Goal: Task Accomplishment & Management: Use online tool/utility

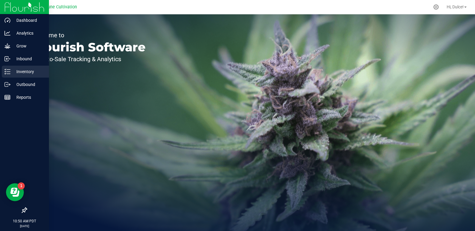
click at [13, 68] on p "Inventory" at bounding box center [28, 71] width 36 height 7
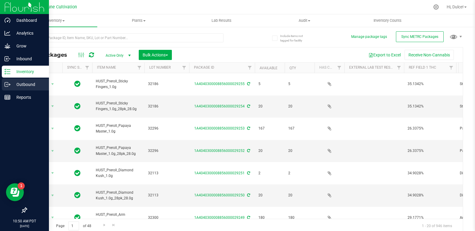
click at [5, 88] on div "Outbound" at bounding box center [25, 84] width 47 height 12
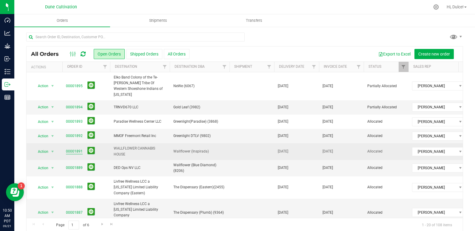
click at [75, 149] on link "00001891" at bounding box center [74, 152] width 17 height 6
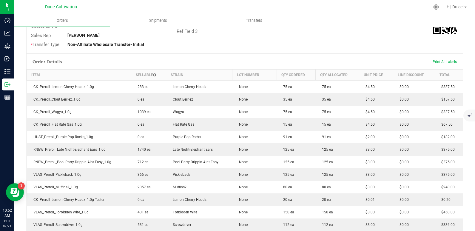
scroll to position [112, 0]
click at [445, 62] on span "Print All Labels" at bounding box center [445, 62] width 24 height 4
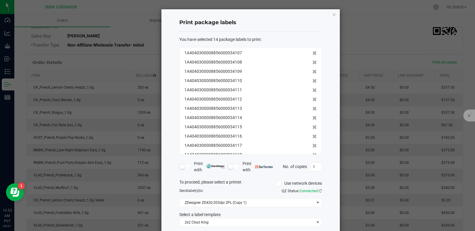
scroll to position [30, 0]
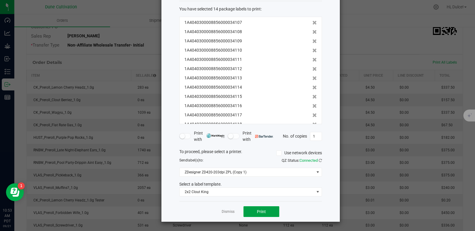
drag, startPoint x: 258, startPoint y: 211, endPoint x: 283, endPoint y: 124, distance: 90.0
click at [283, 124] on div "Print package labels You have selected 14 package labels to print : 1A404030000…" at bounding box center [250, 100] width 178 height 243
click at [247, 196] on span "2x2 Clout King" at bounding box center [250, 191] width 143 height 9
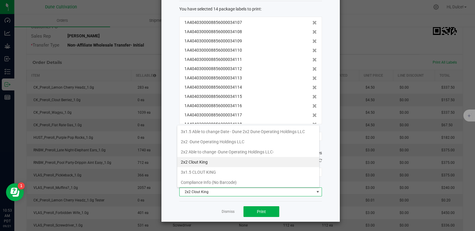
scroll to position [52, 0]
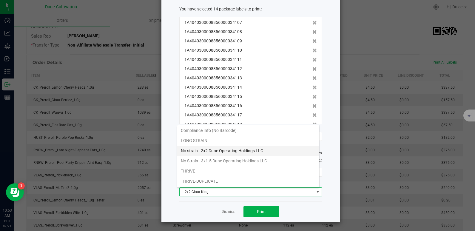
click at [216, 152] on li "No strain - 2x2 Dune Operating Holdings LLC" at bounding box center [248, 151] width 142 height 10
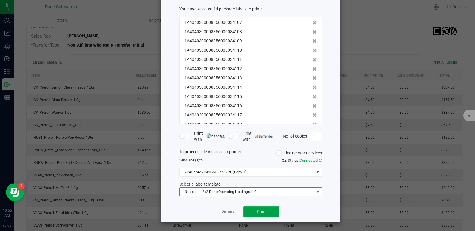
click at [252, 211] on button "Print" at bounding box center [261, 211] width 36 height 11
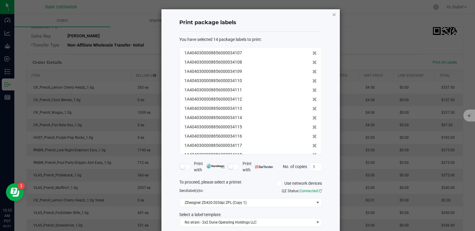
click at [332, 16] on icon "button" at bounding box center [334, 14] width 4 height 7
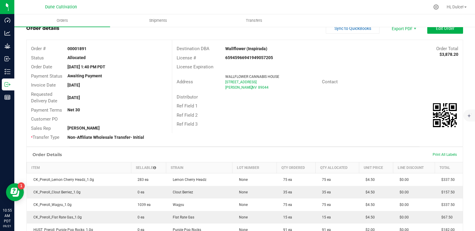
scroll to position [14, 0]
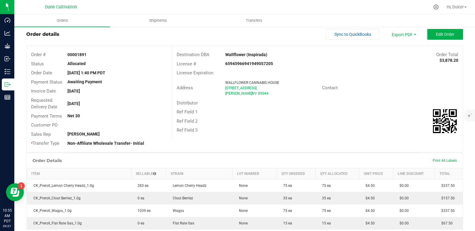
click at [434, 163] on div "Print All Labels" at bounding box center [445, 160] width 30 height 13
click at [435, 161] on span "Print All Labels" at bounding box center [445, 160] width 24 height 4
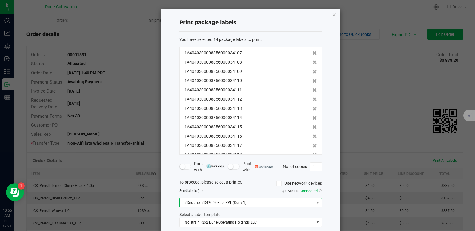
click at [230, 200] on span "ZDesigner ZD420-203dpi ZPL (Copy 1)" at bounding box center [247, 202] width 135 height 8
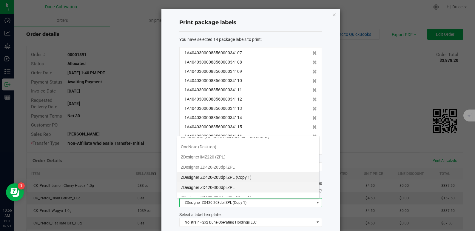
scroll to position [16, 0]
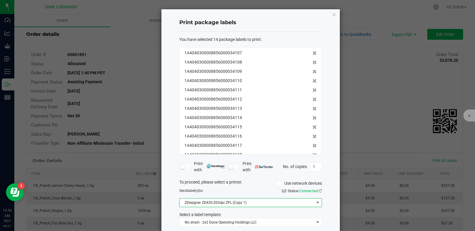
click at [215, 204] on span "ZDesigner ZD420-203dpi ZPL (Copy 1)" at bounding box center [247, 202] width 135 height 8
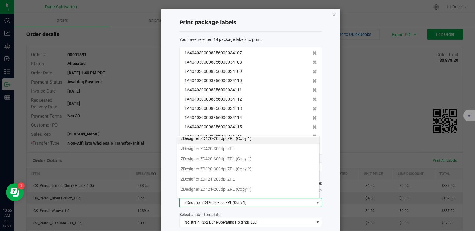
scroll to position [55, 0]
click at [217, 179] on ZPL "ZDesigner ZD421-203dpi ZPL" at bounding box center [248, 179] width 142 height 10
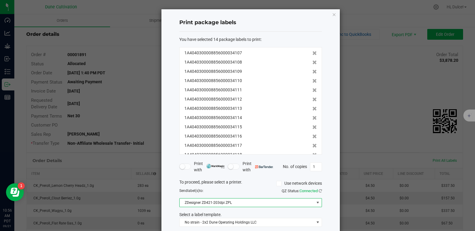
scroll to position [30, 0]
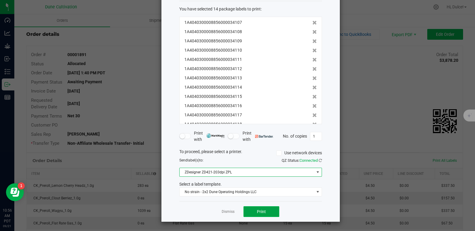
click at [267, 214] on button "Print" at bounding box center [261, 211] width 36 height 11
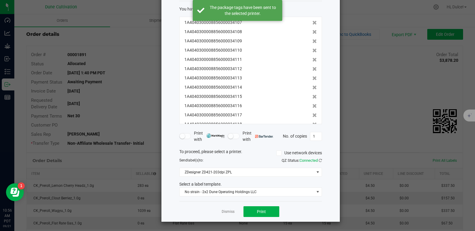
scroll to position [0, 0]
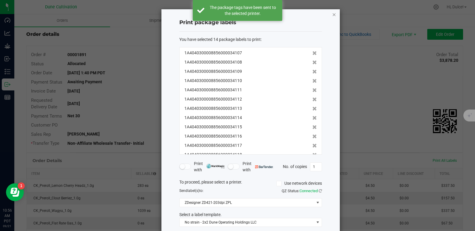
click at [332, 16] on icon "button" at bounding box center [334, 14] width 4 height 7
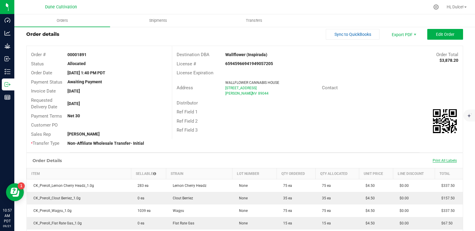
click at [437, 159] on span "Print All Labels" at bounding box center [445, 160] width 24 height 4
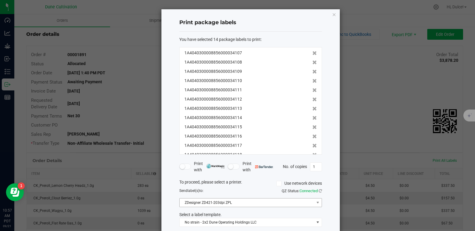
scroll to position [30, 0]
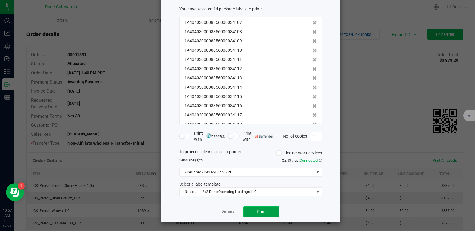
click at [257, 210] on span "Print" at bounding box center [261, 211] width 9 height 5
click at [198, 189] on span "No strain - 2x2 Dune Operating Holdings LLC" at bounding box center [247, 192] width 135 height 8
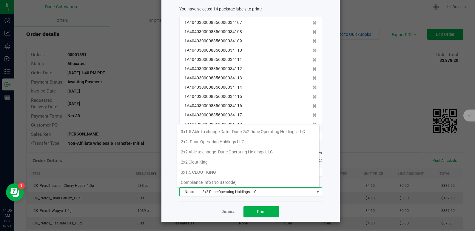
scroll to position [9, 143]
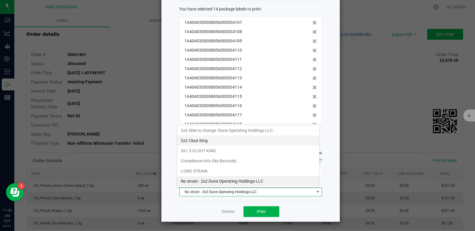
click at [196, 141] on li "2x2 Clout King" at bounding box center [248, 140] width 142 height 10
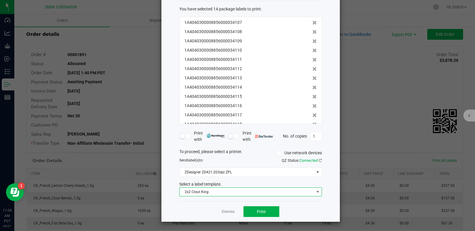
scroll to position [0, 0]
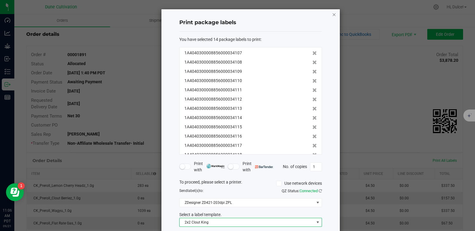
click at [332, 14] on icon "button" at bounding box center [334, 14] width 4 height 7
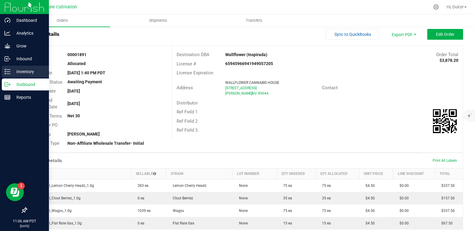
click at [6, 74] on icon at bounding box center [7, 72] width 6 height 6
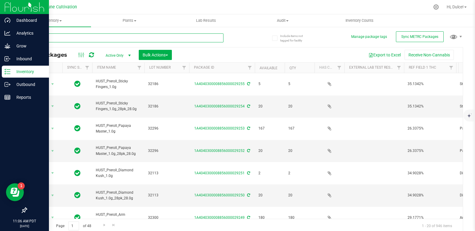
click at [57, 37] on input "text" at bounding box center [124, 37] width 197 height 9
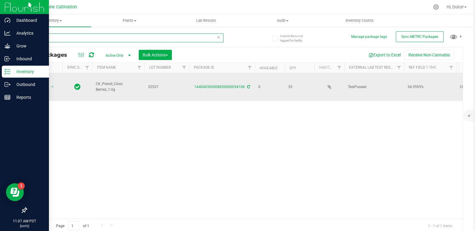
type input "34108"
click at [206, 84] on div "1A4040300008856000034108" at bounding box center [221, 87] width 67 height 6
click at [206, 85] on link "1A4040300008856000034108" at bounding box center [219, 87] width 50 height 4
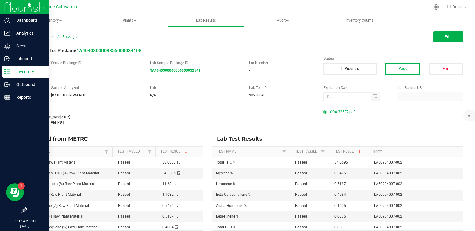
click at [340, 112] on span "COA 32537.pdf" at bounding box center [342, 111] width 25 height 9
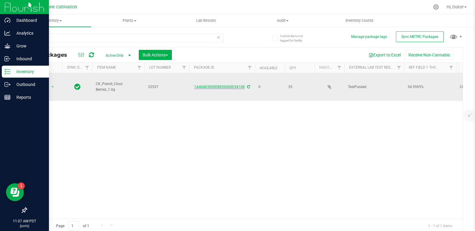
click at [215, 85] on link "1A4040300008856000034108" at bounding box center [219, 87] width 50 height 4
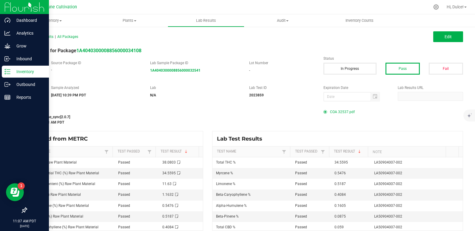
click at [338, 112] on span "COA 32537.pdf" at bounding box center [342, 111] width 25 height 9
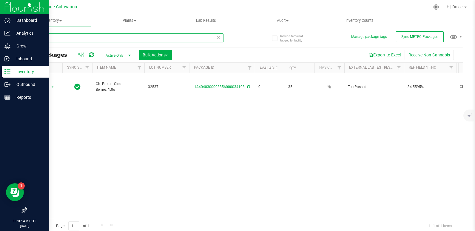
click at [50, 37] on input "34108" at bounding box center [124, 37] width 197 height 9
type input "3"
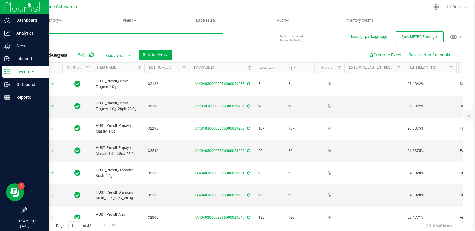
scroll to position [2, 0]
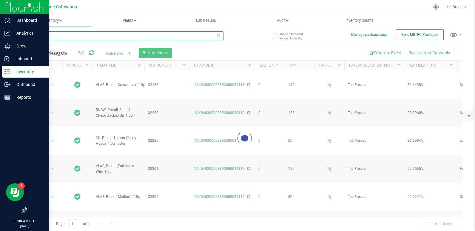
type input "34108"
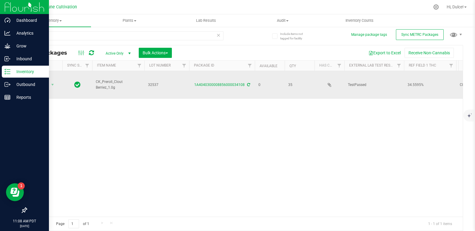
click at [227, 82] on div "1A4040300008856000034108" at bounding box center [221, 85] width 67 height 6
click at [227, 83] on link "1A4040300008856000034108" at bounding box center [219, 85] width 50 height 4
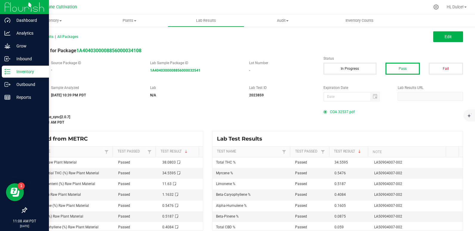
click at [332, 109] on span "COA 32537.pdf" at bounding box center [342, 111] width 25 height 9
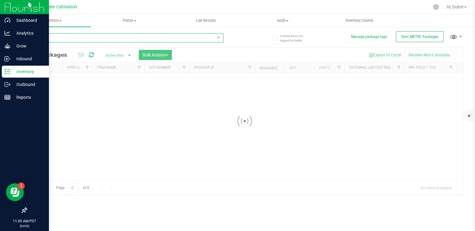
click at [55, 40] on input "34108" at bounding box center [124, 37] width 197 height 9
type input "34107"
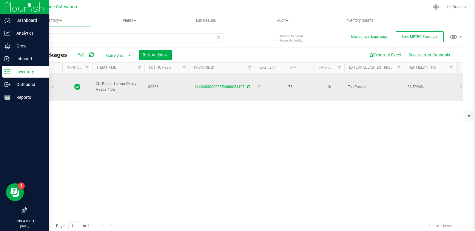
drag, startPoint x: 224, startPoint y: 81, endPoint x: 237, endPoint y: 82, distance: 13.5
click at [237, 85] on link "1A4040300008856000034107" at bounding box center [219, 87] width 50 height 4
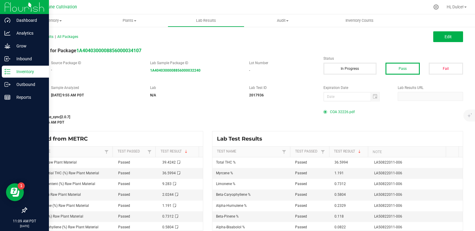
click at [337, 112] on span "COA 32226.pdf" at bounding box center [342, 111] width 25 height 9
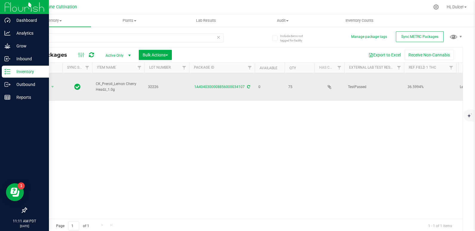
click at [42, 83] on span "Action" at bounding box center [41, 87] width 16 height 8
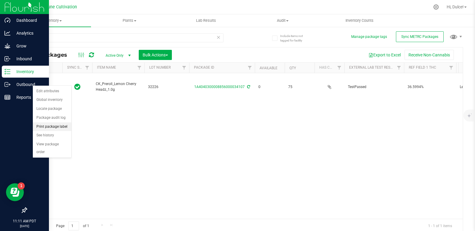
click at [53, 126] on li "Print package label" at bounding box center [52, 126] width 38 height 9
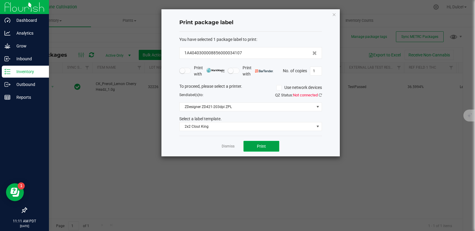
click at [267, 143] on button "Print" at bounding box center [261, 146] width 36 height 11
click at [334, 18] on icon "button" at bounding box center [334, 14] width 4 height 7
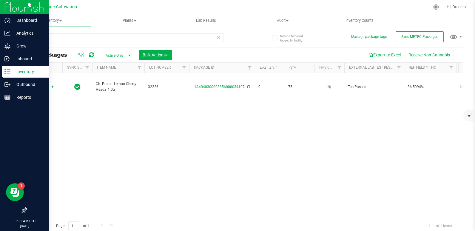
scroll to position [2, 0]
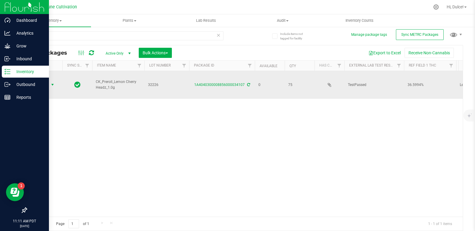
click at [51, 82] on span "select" at bounding box center [52, 84] width 5 height 5
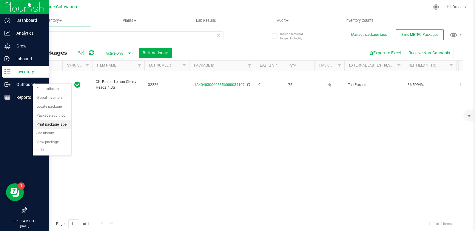
click at [61, 125] on li "Print package label" at bounding box center [52, 124] width 38 height 9
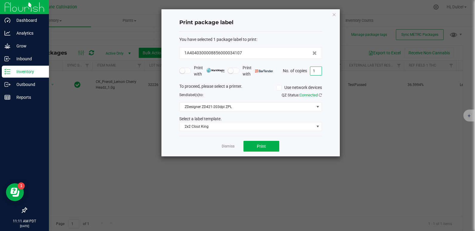
click at [315, 72] on input "1" at bounding box center [315, 71] width 11 height 8
type input "75"
click at [265, 151] on button "Print" at bounding box center [261, 146] width 36 height 11
click at [333, 16] on icon "button" at bounding box center [334, 14] width 4 height 7
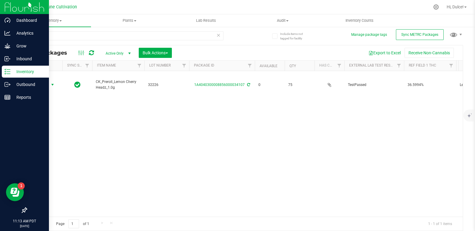
click at [165, 41] on div "34107" at bounding box center [124, 38] width 197 height 14
click at [169, 35] on input "34107" at bounding box center [124, 35] width 197 height 9
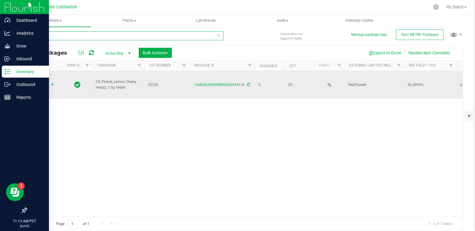
type input "34116"
click at [50, 82] on span "select" at bounding box center [52, 84] width 5 height 5
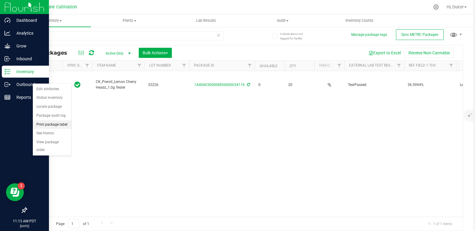
click at [45, 124] on li "Print package label" at bounding box center [52, 124] width 38 height 9
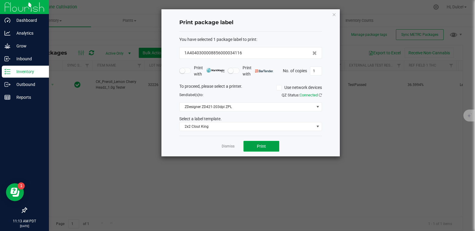
click at [252, 143] on button "Print" at bounding box center [261, 146] width 36 height 11
click at [314, 74] on input "1" at bounding box center [315, 71] width 11 height 8
type input "20"
click at [262, 143] on button "Print" at bounding box center [261, 146] width 36 height 11
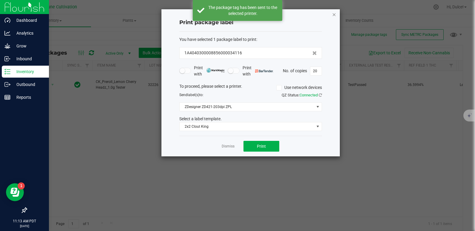
click at [334, 16] on icon "button" at bounding box center [334, 14] width 4 height 7
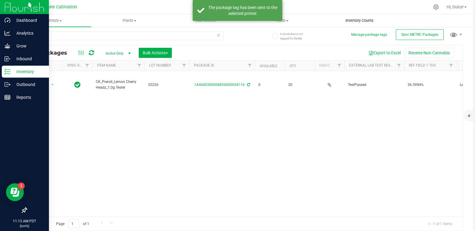
click at [334, 16] on uib-tab-heading "Inventory Counts" at bounding box center [359, 21] width 76 height 12
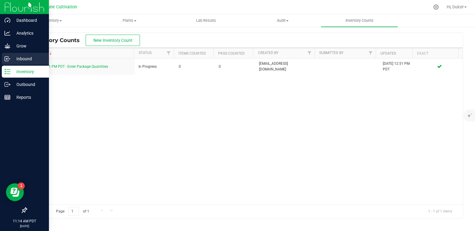
click at [13, 57] on p "Inbound" at bounding box center [28, 58] width 36 height 7
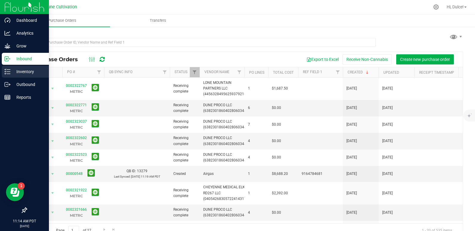
click at [9, 73] on icon at bounding box center [7, 72] width 6 height 6
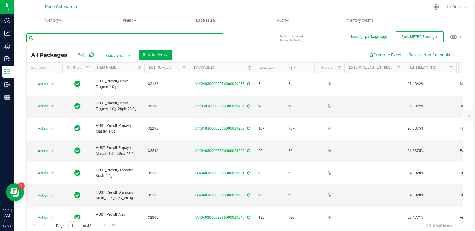
click at [76, 37] on input "text" at bounding box center [124, 37] width 197 height 9
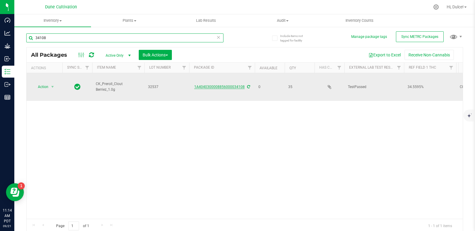
type input "34108"
click at [226, 85] on link "1A4040300008856000034108" at bounding box center [219, 87] width 50 height 4
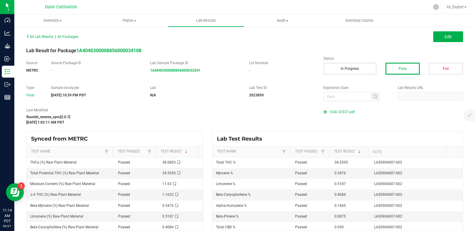
click at [340, 112] on span "COA 32537.pdf" at bounding box center [342, 111] width 25 height 9
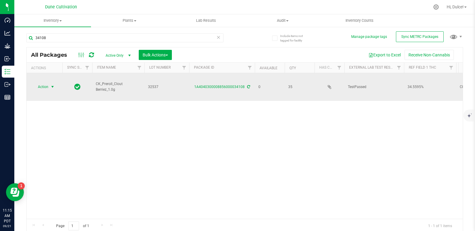
click at [38, 83] on span "Action" at bounding box center [41, 87] width 16 height 8
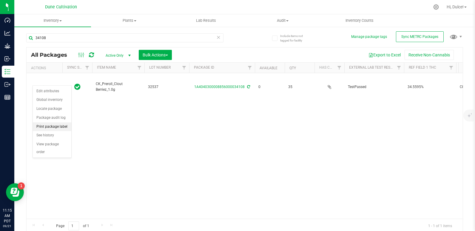
click at [54, 128] on li "Print package label" at bounding box center [52, 126] width 38 height 9
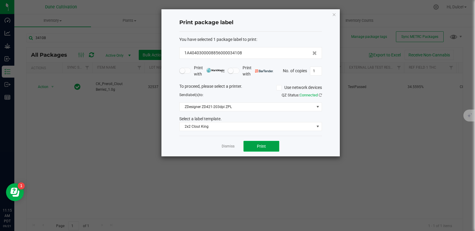
click at [258, 149] on button "Print" at bounding box center [261, 146] width 36 height 11
click at [332, 13] on icon "button" at bounding box center [334, 14] width 4 height 7
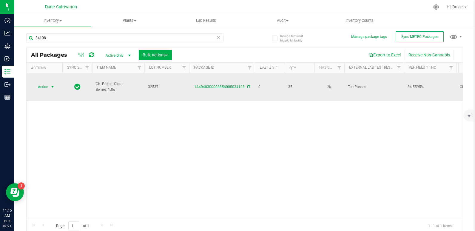
click at [50, 83] on span "select" at bounding box center [52, 87] width 7 height 8
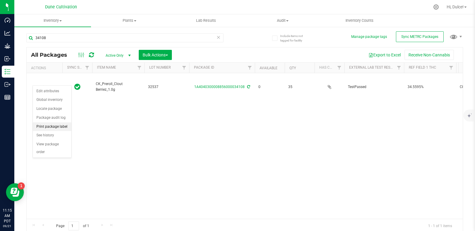
click at [55, 128] on li "Print package label" at bounding box center [52, 126] width 38 height 9
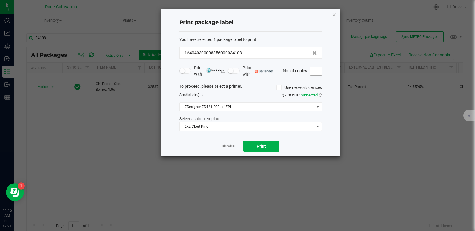
click at [316, 69] on input "1" at bounding box center [315, 71] width 11 height 8
type input "35"
click at [265, 147] on span "Print" at bounding box center [261, 146] width 9 height 5
click at [334, 16] on icon "button" at bounding box center [334, 14] width 4 height 7
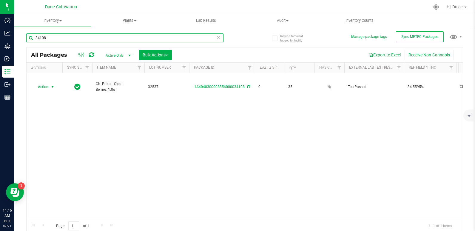
click at [172, 40] on input "34108" at bounding box center [124, 37] width 197 height 9
type input "34109"
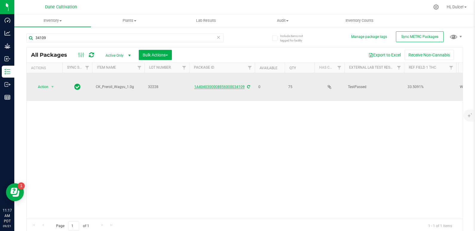
click at [230, 85] on link "1A4040300008856000034109" at bounding box center [219, 87] width 50 height 4
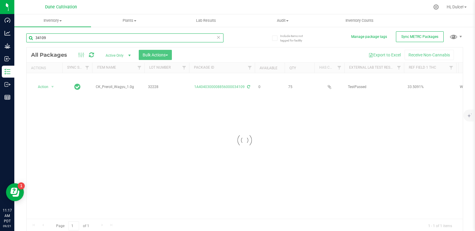
click at [108, 40] on input "34109" at bounding box center [124, 37] width 197 height 9
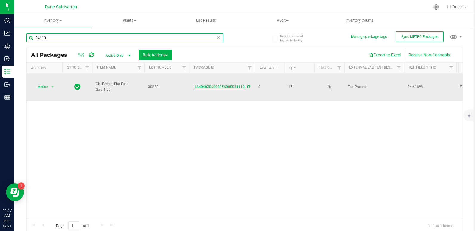
type input "34110"
click at [217, 85] on link "1A4040300008856000034110" at bounding box center [219, 87] width 50 height 4
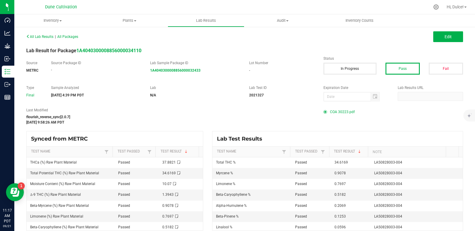
click at [347, 113] on span "COA 30223.pdf" at bounding box center [342, 111] width 25 height 9
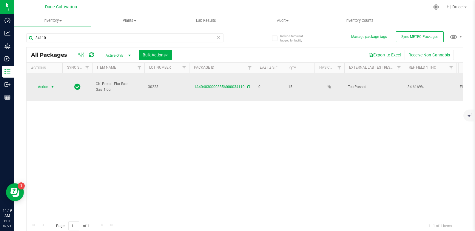
click at [43, 83] on span "Action" at bounding box center [41, 87] width 16 height 8
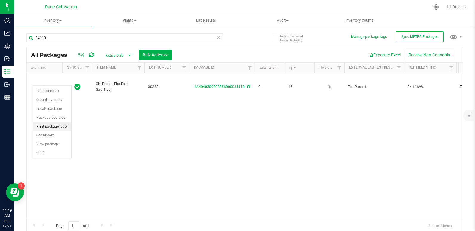
click at [61, 123] on li "Print package label" at bounding box center [52, 126] width 38 height 9
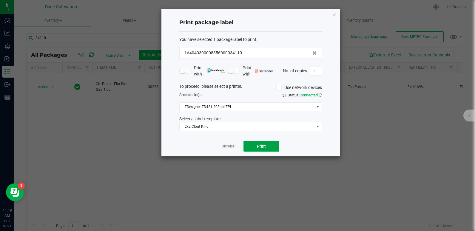
click at [271, 149] on button "Print" at bounding box center [261, 146] width 36 height 11
click at [334, 16] on icon "button" at bounding box center [334, 14] width 4 height 7
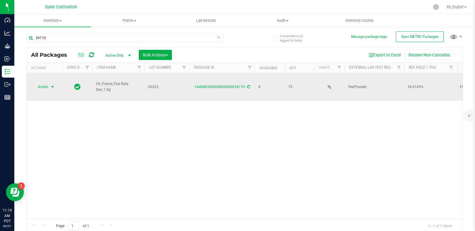
click at [55, 84] on span "select" at bounding box center [52, 86] width 5 height 5
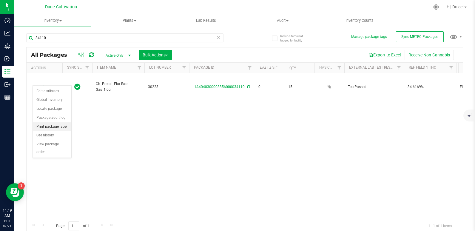
click at [53, 124] on li "Print package label" at bounding box center [52, 126] width 38 height 9
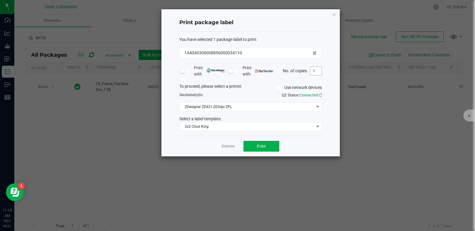
click at [318, 70] on input "1" at bounding box center [315, 71] width 11 height 8
type input "15"
click at [264, 149] on button "Print" at bounding box center [261, 146] width 36 height 11
click at [335, 15] on icon "button" at bounding box center [334, 14] width 4 height 7
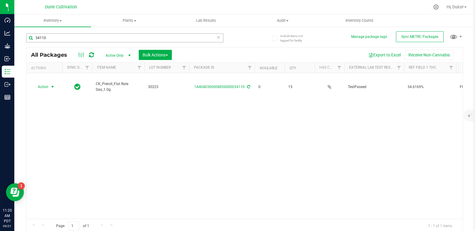
click at [131, 42] on div "34110" at bounding box center [124, 40] width 197 height 14
click at [136, 38] on input "34110" at bounding box center [124, 37] width 197 height 9
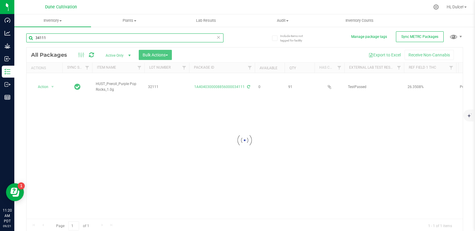
type input "34111"
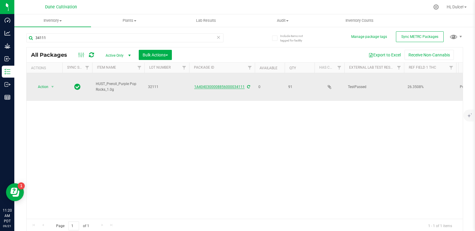
click at [222, 85] on link "1A4040300008856000034111" at bounding box center [219, 87] width 50 height 4
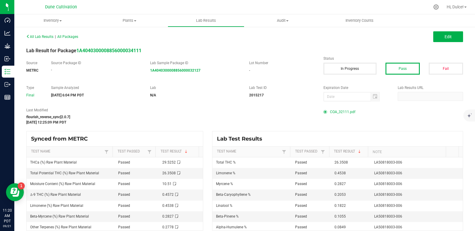
click at [338, 110] on span "COA_32111.pdf" at bounding box center [342, 111] width 25 height 9
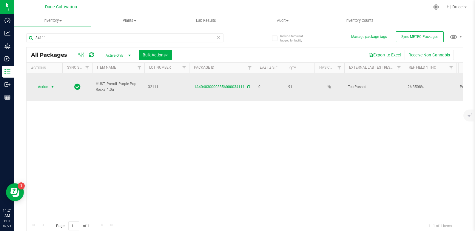
click at [41, 83] on span "Action" at bounding box center [41, 87] width 16 height 8
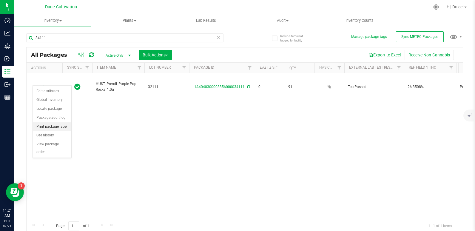
click at [61, 127] on li "Print package label" at bounding box center [52, 126] width 38 height 9
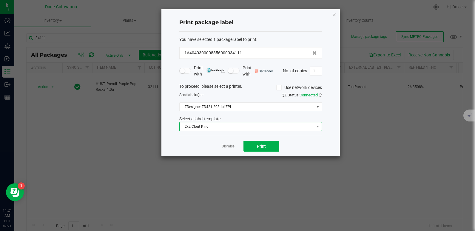
click at [232, 128] on span "2x2 Clout King" at bounding box center [247, 126] width 135 height 8
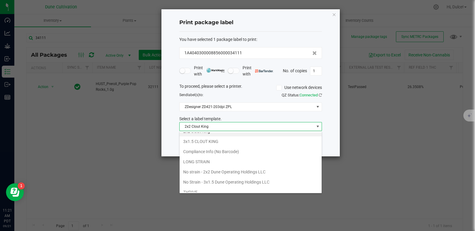
scroll to position [37, 0]
click at [209, 170] on li "No strain - 2x2 Dune Operating Holdings LLC" at bounding box center [251, 171] width 142 height 10
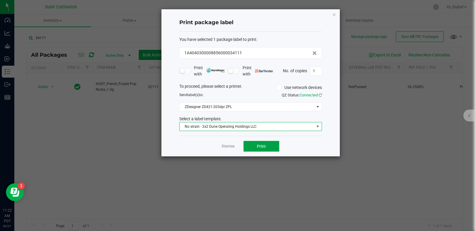
click at [263, 147] on span "Print" at bounding box center [261, 146] width 9 height 5
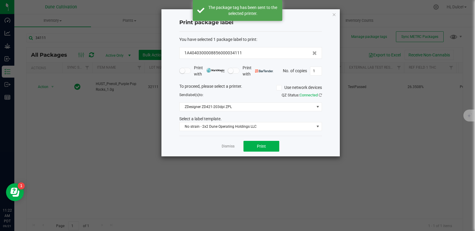
click at [269, 46] on div "You have selected 1 package label to print : 1A4040300008856000034111" at bounding box center [250, 47] width 143 height 22
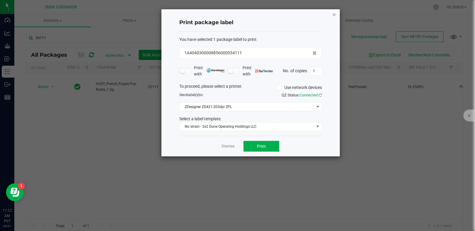
click at [333, 14] on icon "button" at bounding box center [334, 14] width 4 height 7
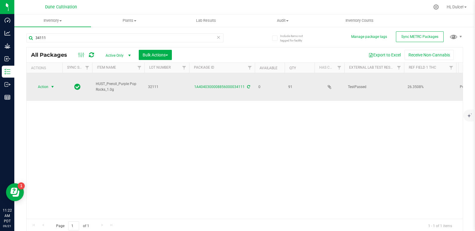
click at [39, 83] on span "Action" at bounding box center [41, 87] width 16 height 8
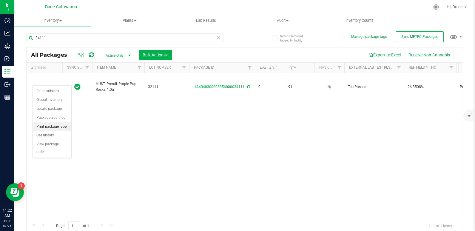
click at [53, 125] on li "Print package label" at bounding box center [52, 126] width 38 height 9
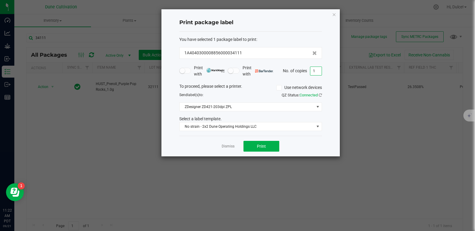
click at [318, 74] on input "1" at bounding box center [315, 71] width 11 height 8
type input "91"
click at [272, 146] on button "Print" at bounding box center [261, 146] width 36 height 11
click at [334, 15] on icon "button" at bounding box center [334, 14] width 4 height 7
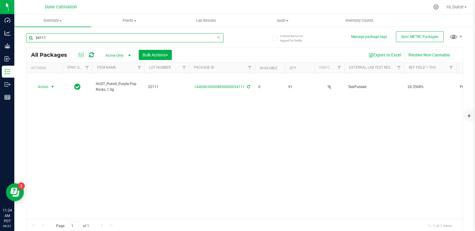
click at [63, 40] on input "34111" at bounding box center [124, 37] width 197 height 9
type input "34109"
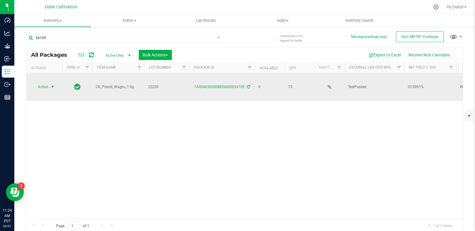
click at [45, 83] on span "Action" at bounding box center [41, 87] width 16 height 8
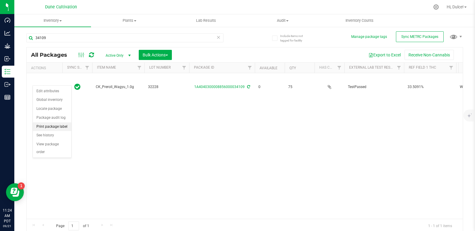
click at [51, 124] on li "Print package label" at bounding box center [52, 126] width 38 height 9
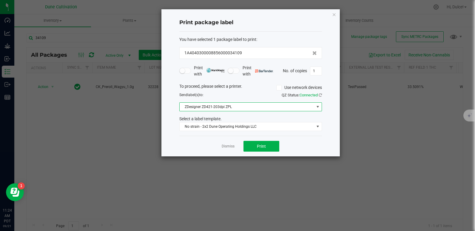
click at [269, 109] on span "ZDesigner ZD421-203dpi ZPL" at bounding box center [247, 107] width 135 height 8
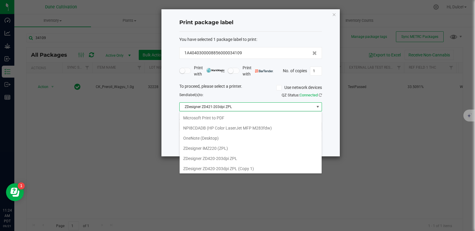
scroll to position [9, 143]
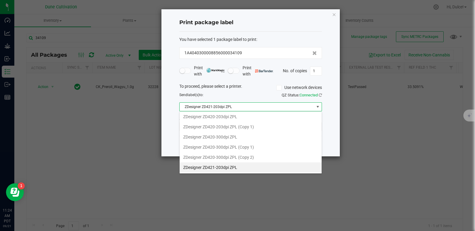
click at [260, 107] on span "ZDesigner ZD421-203dpi ZPL" at bounding box center [247, 107] width 135 height 8
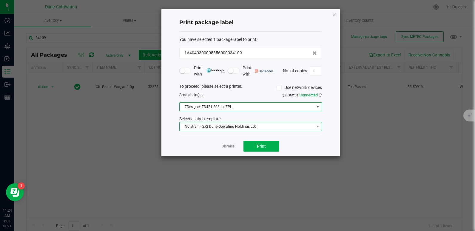
click at [252, 126] on span "No strain - 2x2 Dune Operating Holdings LLC" at bounding box center [247, 126] width 135 height 8
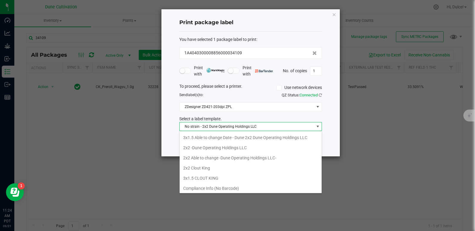
scroll to position [21, 0]
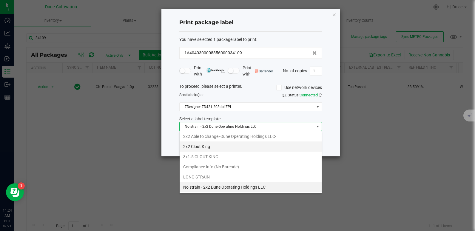
click at [223, 150] on li "2x2 Clout King" at bounding box center [251, 146] width 142 height 10
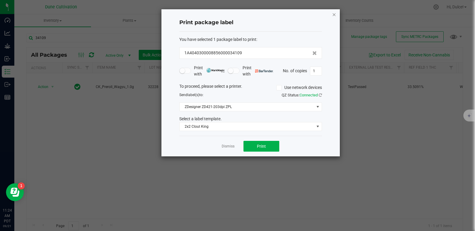
click at [335, 16] on icon "button" at bounding box center [334, 14] width 4 height 7
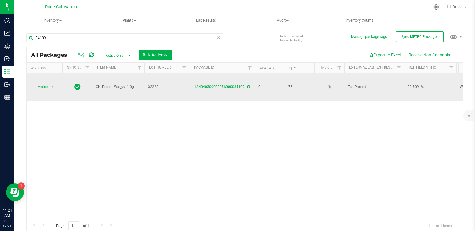
click at [230, 85] on link "1A4040300008856000034109" at bounding box center [219, 87] width 50 height 4
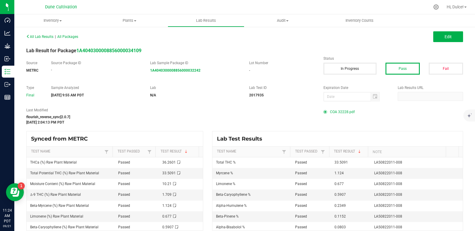
click at [339, 109] on span "COA 32228.pdf" at bounding box center [342, 111] width 25 height 9
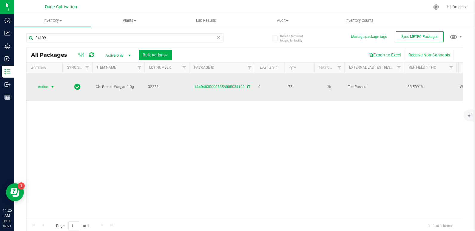
click at [37, 84] on span "Action" at bounding box center [41, 87] width 16 height 8
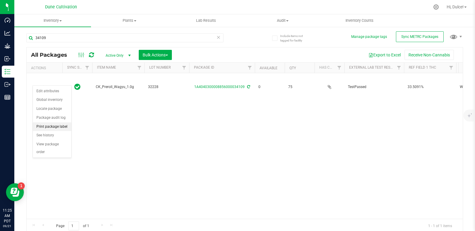
click at [47, 130] on li "Print package label" at bounding box center [52, 126] width 38 height 9
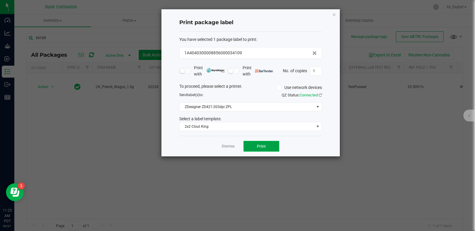
click at [251, 147] on button "Print" at bounding box center [261, 146] width 36 height 11
click at [332, 12] on icon "button" at bounding box center [334, 14] width 4 height 7
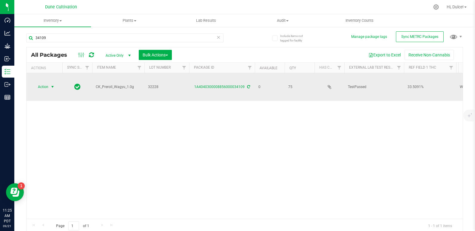
click at [47, 83] on span "Action" at bounding box center [41, 87] width 16 height 8
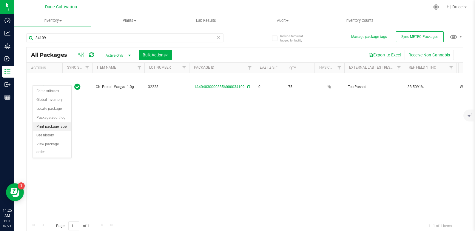
click at [53, 128] on li "Print package label" at bounding box center [52, 126] width 38 height 9
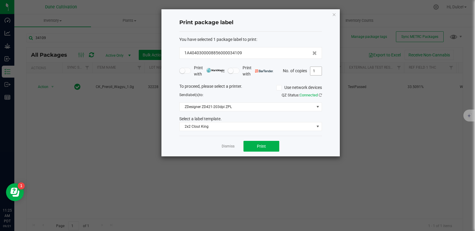
click at [320, 71] on input "1" at bounding box center [315, 71] width 11 height 8
type input "75"
click at [253, 145] on button "Print" at bounding box center [261, 146] width 36 height 11
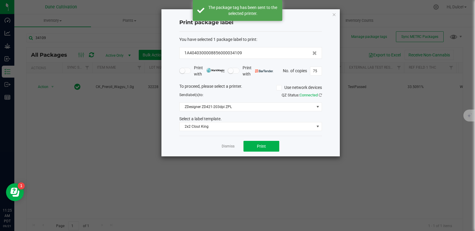
click at [331, 16] on div "Print package label You have selected 1 package label to print : 1A404030000885…" at bounding box center [250, 82] width 178 height 147
click at [332, 16] on icon "button" at bounding box center [334, 14] width 4 height 7
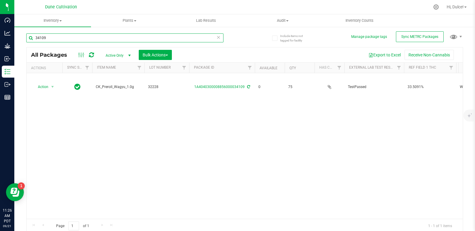
click at [181, 36] on input "34109" at bounding box center [124, 37] width 197 height 9
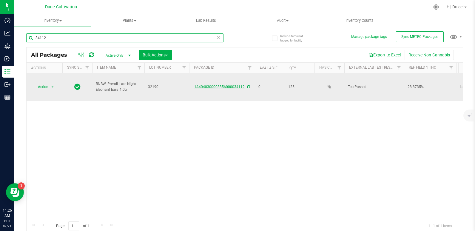
type input "34112"
click at [224, 85] on link "1A4040300008856000034112" at bounding box center [219, 87] width 50 height 4
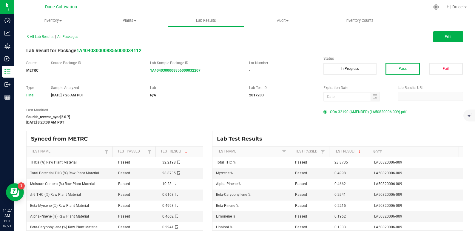
click at [384, 110] on span "COA 32190 (AMENDED) (LA50820006-009).pdf" at bounding box center [368, 111] width 76 height 9
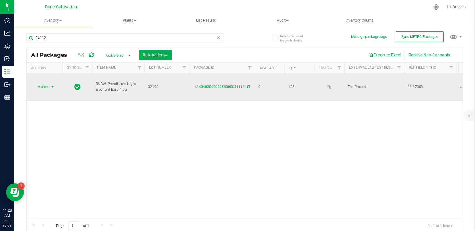
click at [43, 83] on span "Action" at bounding box center [41, 87] width 16 height 8
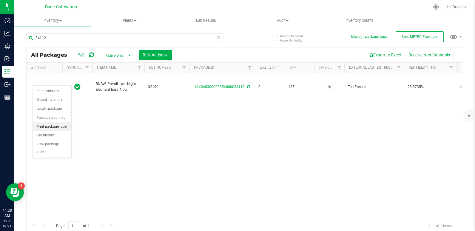
click at [50, 124] on li "Print package label" at bounding box center [52, 126] width 38 height 9
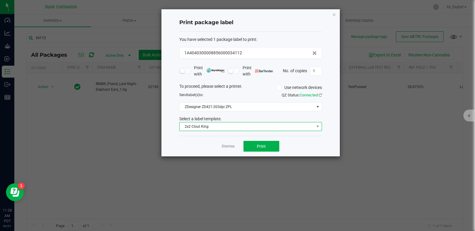
click at [253, 129] on span "2x2 Clout King" at bounding box center [247, 126] width 135 height 8
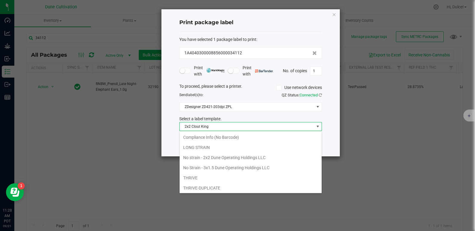
scroll to position [51, 0]
click at [227, 160] on li "No strain - 2x2 Dune Operating Holdings LLC" at bounding box center [251, 157] width 142 height 10
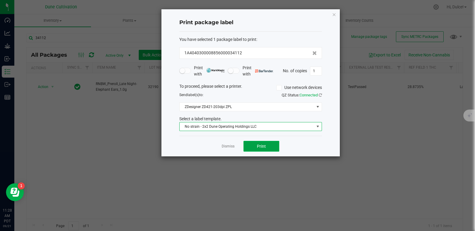
click at [253, 145] on button "Print" at bounding box center [261, 146] width 36 height 11
click at [319, 72] on input "1" at bounding box center [315, 71] width 11 height 8
type input "125"
click at [275, 146] on button "Print" at bounding box center [261, 146] width 36 height 11
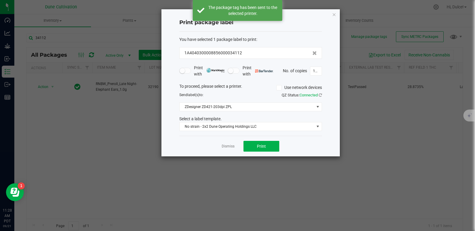
click at [337, 8] on ngb-modal-window "Print package label You have selected 1 package label to print : 1A404030000885…" at bounding box center [239, 115] width 479 height 231
click at [332, 14] on icon "button" at bounding box center [334, 14] width 4 height 7
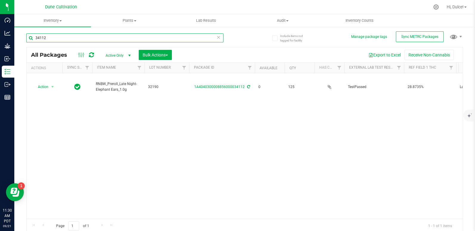
click at [198, 39] on input "34112" at bounding box center [124, 37] width 197 height 9
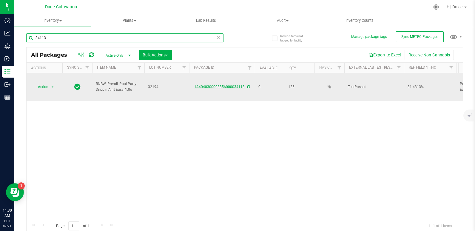
type input "34113"
click at [230, 85] on link "1A4040300008856000034113" at bounding box center [219, 87] width 50 height 4
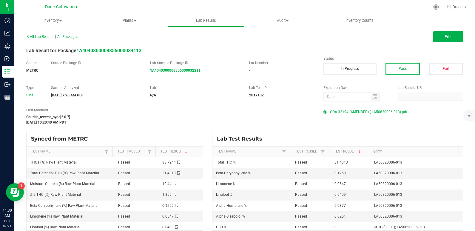
click at [348, 112] on span "COA 32194 (AMENDED) ( LA50820006-013).pdf" at bounding box center [368, 111] width 77 height 9
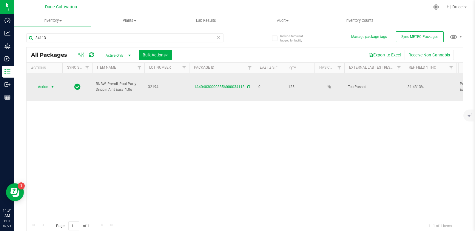
click at [41, 84] on span "Action" at bounding box center [41, 87] width 16 height 8
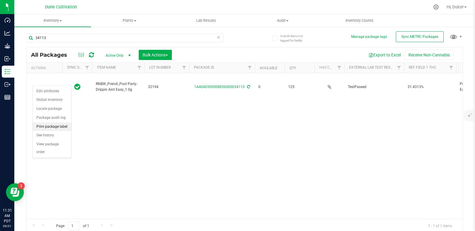
click at [53, 127] on li "Print package label" at bounding box center [52, 126] width 38 height 9
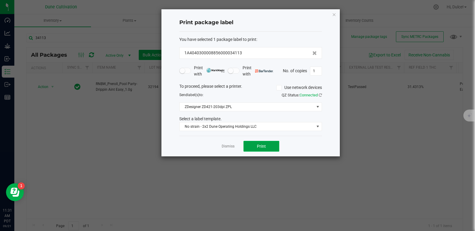
click at [259, 149] on button "Print" at bounding box center [261, 146] width 36 height 11
click at [334, 15] on icon "button" at bounding box center [334, 14] width 4 height 7
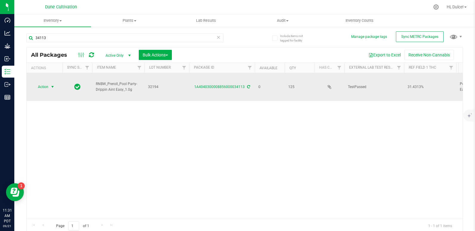
click at [50, 83] on span "select" at bounding box center [52, 87] width 7 height 8
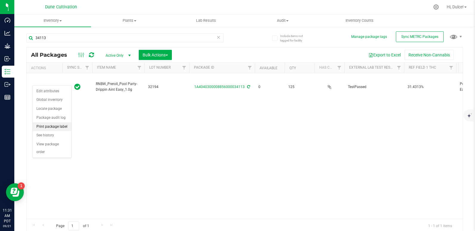
click at [53, 126] on li "Print package label" at bounding box center [52, 126] width 38 height 9
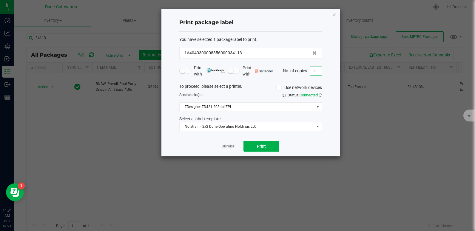
click at [312, 72] on input "1" at bounding box center [315, 71] width 11 height 8
type input "125"
click at [273, 148] on button "Print" at bounding box center [261, 146] width 36 height 11
click at [332, 16] on icon "button" at bounding box center [334, 14] width 4 height 7
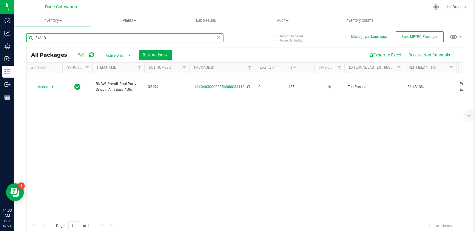
click at [163, 35] on input "34113" at bounding box center [124, 37] width 197 height 9
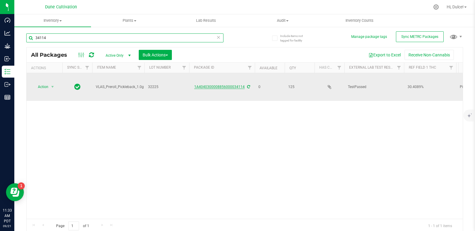
type input "34114"
click at [230, 85] on link "1A4040300008856000034114" at bounding box center [219, 87] width 50 height 4
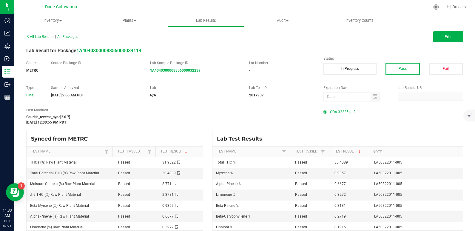
click at [333, 109] on span "COA 32225.pdf" at bounding box center [342, 111] width 25 height 9
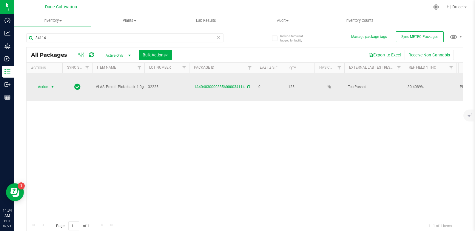
click at [48, 83] on span "Action" at bounding box center [41, 87] width 16 height 8
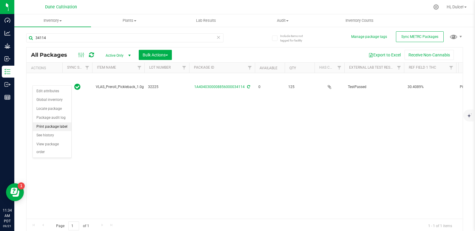
click at [58, 125] on li "Print package label" at bounding box center [52, 126] width 38 height 9
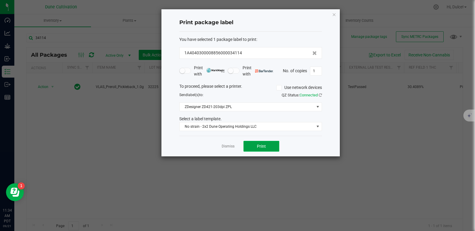
click at [269, 144] on button "Print" at bounding box center [261, 146] width 36 height 11
click at [335, 14] on icon "button" at bounding box center [334, 14] width 4 height 7
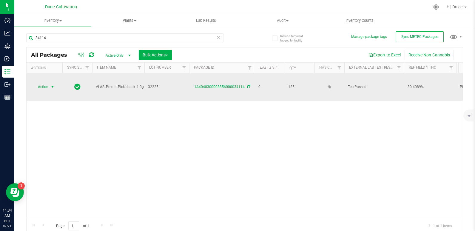
click at [42, 83] on span "Action" at bounding box center [41, 87] width 16 height 8
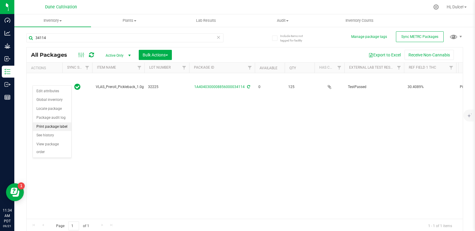
click at [49, 126] on li "Print package label" at bounding box center [52, 126] width 38 height 9
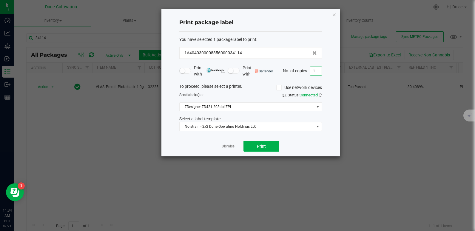
click at [316, 72] on input "1" at bounding box center [315, 71] width 11 height 8
type input "125"
click at [273, 149] on button "Print" at bounding box center [261, 146] width 36 height 11
click at [334, 13] on icon "button" at bounding box center [334, 14] width 4 height 7
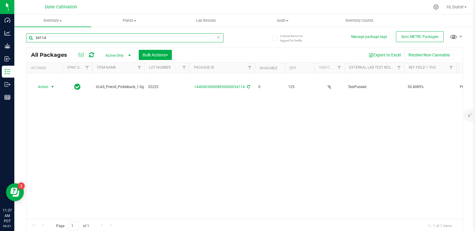
click at [163, 38] on input "34114" at bounding box center [124, 37] width 197 height 9
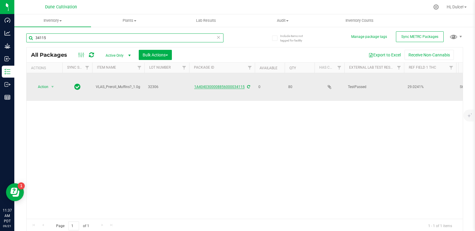
type input "34115"
click at [221, 85] on link "1A4040300008856000034115" at bounding box center [219, 87] width 50 height 4
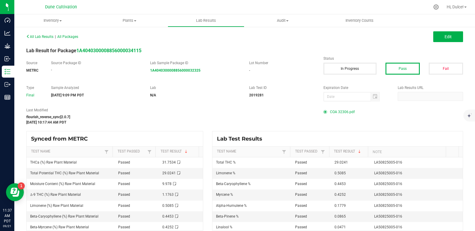
click at [330, 112] on span "COA 32306.pdf" at bounding box center [342, 111] width 25 height 9
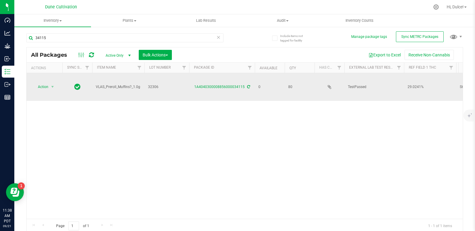
click at [230, 84] on div "1A4040300008856000034115" at bounding box center [221, 87] width 67 height 6
click at [232, 85] on link "1A4040300008856000034115" at bounding box center [219, 87] width 50 height 4
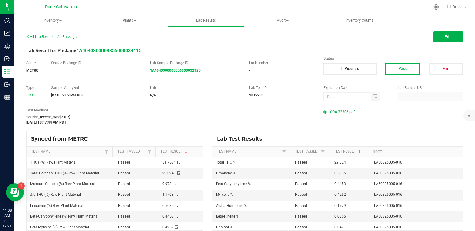
click at [335, 113] on span "COA 32306.pdf" at bounding box center [342, 111] width 25 height 9
click at [36, 35] on span "All Lab Results" at bounding box center [39, 37] width 27 height 4
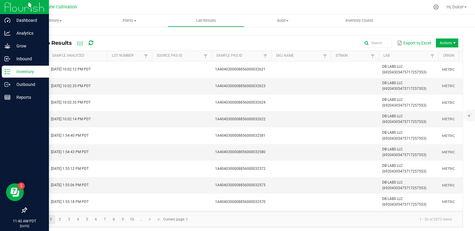
click at [18, 70] on p "Inventory" at bounding box center [28, 71] width 36 height 7
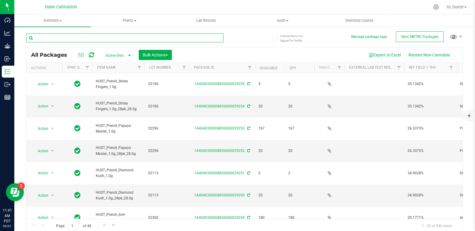
drag, startPoint x: 75, startPoint y: 37, endPoint x: 58, endPoint y: 38, distance: 17.7
click at [58, 38] on input "text" at bounding box center [124, 37] width 197 height 9
paste input "250715_123085"
type input "2"
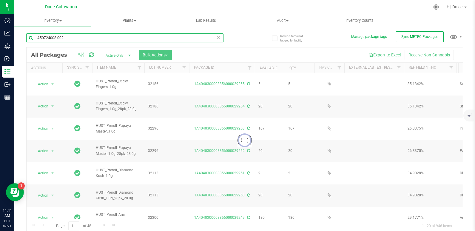
type input "LA50724008-002"
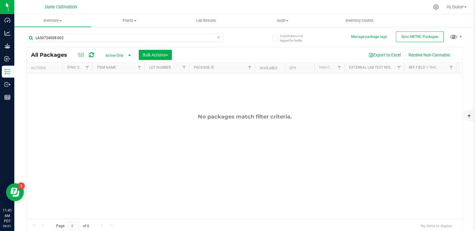
click at [217, 37] on icon at bounding box center [219, 36] width 4 height 7
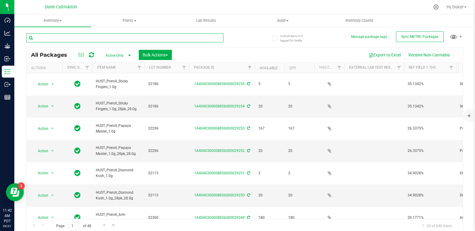
click at [98, 39] on input "text" at bounding box center [124, 37] width 197 height 9
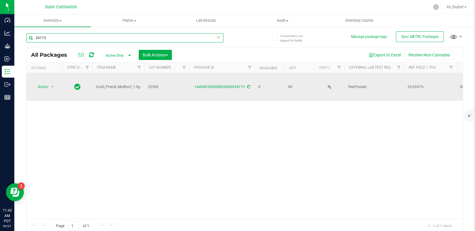
type input "34115"
click at [232, 84] on div "1A4040300008856000034115" at bounding box center [221, 87] width 67 height 6
click at [233, 85] on link "1A4040300008856000034115" at bounding box center [219, 87] width 50 height 4
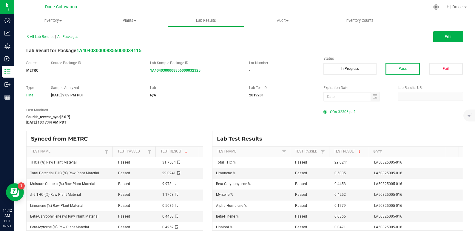
click at [325, 109] on div "COA 32306.pdf" at bounding box center [393, 111] width 140 height 9
click at [332, 113] on span "COA 32306.pdf" at bounding box center [342, 111] width 25 height 9
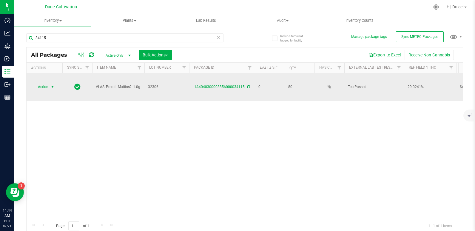
click at [42, 83] on span "Action" at bounding box center [41, 87] width 16 height 8
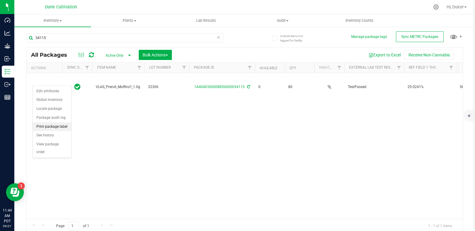
click at [53, 127] on li "Print package label" at bounding box center [52, 126] width 38 height 9
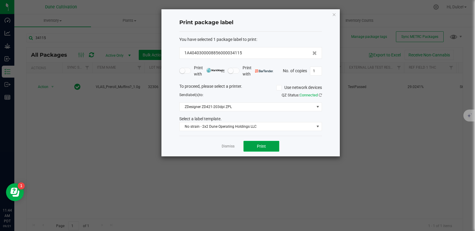
click at [262, 149] on button "Print" at bounding box center [261, 146] width 36 height 11
click at [334, 14] on icon "button" at bounding box center [334, 14] width 4 height 7
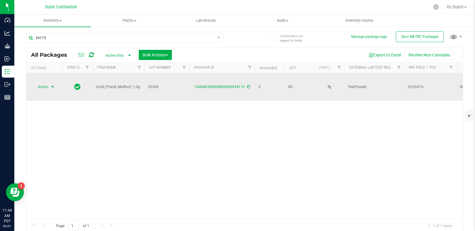
click at [52, 84] on span "select" at bounding box center [52, 86] width 5 height 5
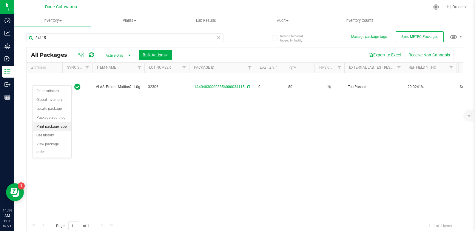
click at [51, 124] on li "Print package label" at bounding box center [52, 126] width 38 height 9
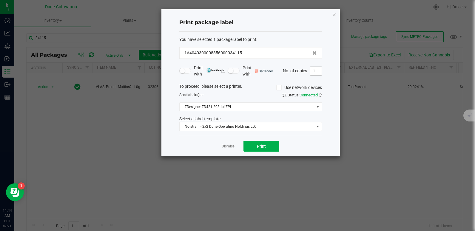
click at [314, 70] on input "1" at bounding box center [315, 71] width 11 height 8
type input "80"
click at [269, 141] on button "Print" at bounding box center [261, 146] width 36 height 11
click at [331, 15] on div "Print package label You have selected 1 package label to print : 1A404030000885…" at bounding box center [250, 82] width 178 height 147
click at [333, 15] on icon "button" at bounding box center [334, 14] width 4 height 7
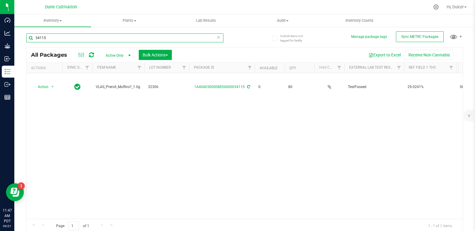
click at [180, 36] on input "34115" at bounding box center [124, 37] width 197 height 9
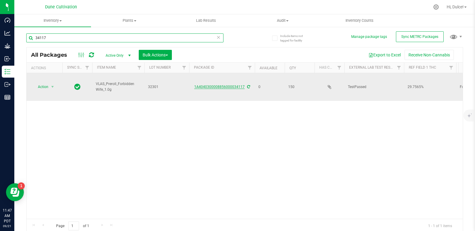
type input "34117"
click at [210, 85] on link "1A4040300008856000034117" at bounding box center [219, 87] width 50 height 4
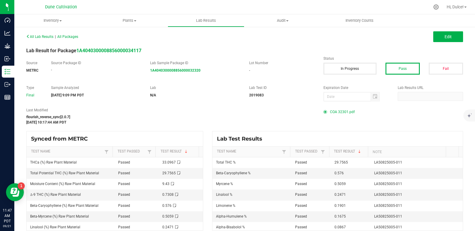
click at [336, 111] on span "COA 32301.pdf" at bounding box center [342, 111] width 25 height 9
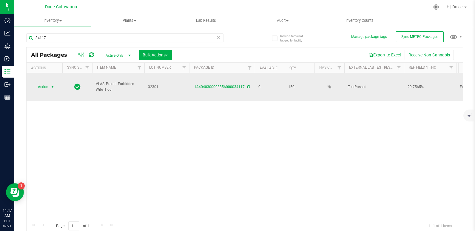
click at [49, 83] on span "select" at bounding box center [52, 87] width 7 height 8
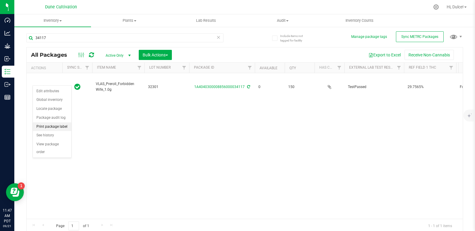
click at [57, 124] on li "Print package label" at bounding box center [52, 126] width 38 height 9
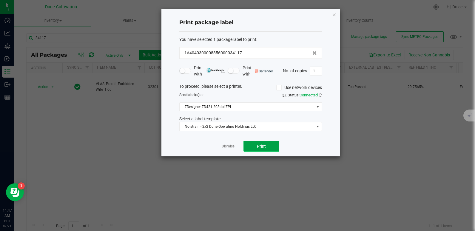
click at [274, 143] on button "Print" at bounding box center [261, 146] width 36 height 11
click at [316, 71] on input "1" at bounding box center [315, 71] width 11 height 8
type input "150"
click at [271, 147] on button "Print" at bounding box center [261, 146] width 36 height 11
click at [334, 16] on icon "button" at bounding box center [334, 14] width 4 height 7
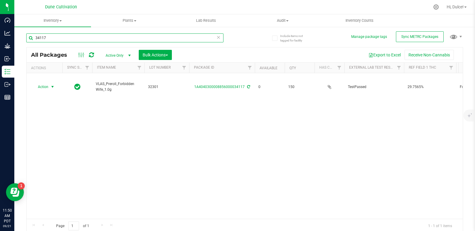
click at [137, 37] on input "34117" at bounding box center [124, 37] width 197 height 9
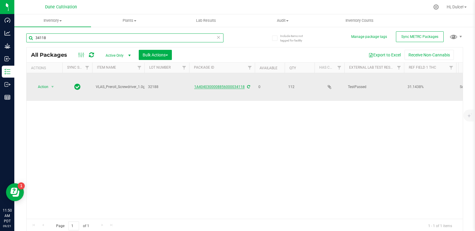
type input "34118"
click at [218, 85] on link "1A4040300008856000034118" at bounding box center [219, 87] width 50 height 4
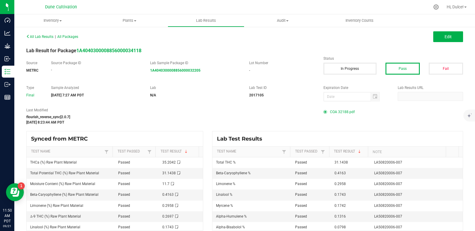
click at [326, 113] on span at bounding box center [326, 112] width 7 height 4
click at [340, 110] on span "COA 32188.pdf" at bounding box center [342, 111] width 25 height 9
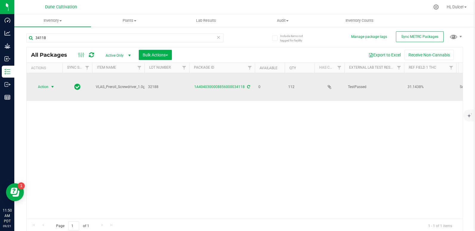
click at [50, 84] on span "select" at bounding box center [52, 87] width 7 height 8
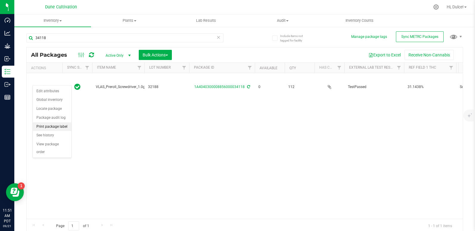
click at [53, 126] on li "Print package label" at bounding box center [52, 126] width 38 height 9
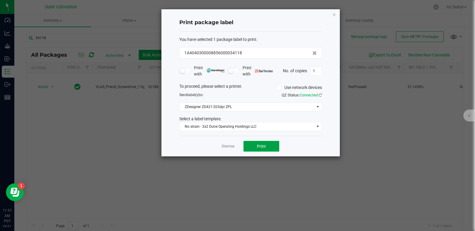
click at [255, 148] on button "Print" at bounding box center [261, 146] width 36 height 11
click at [334, 13] on icon "button" at bounding box center [334, 14] width 4 height 7
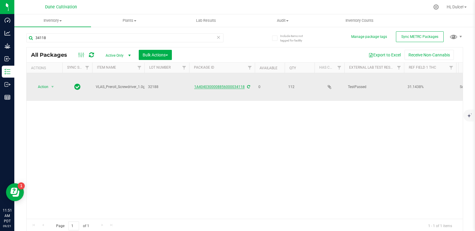
click at [233, 85] on link "1A4040300008856000034118" at bounding box center [219, 87] width 50 height 4
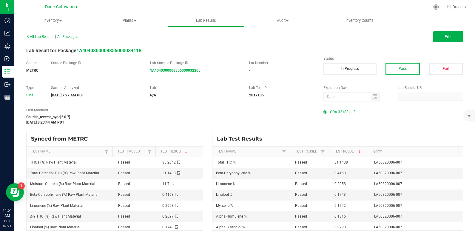
click at [338, 110] on span "COA 32188.pdf" at bounding box center [342, 111] width 25 height 9
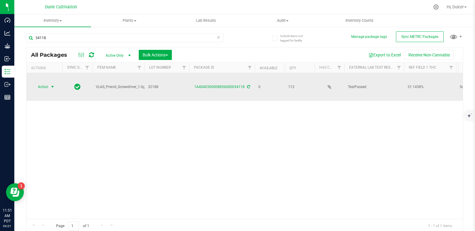
click at [47, 83] on span "Action" at bounding box center [41, 87] width 16 height 8
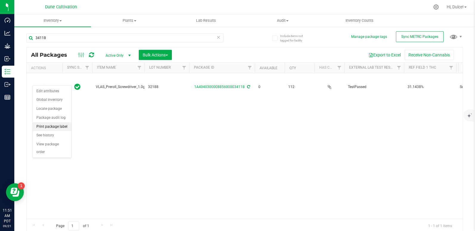
click at [47, 128] on li "Print package label" at bounding box center [52, 126] width 38 height 9
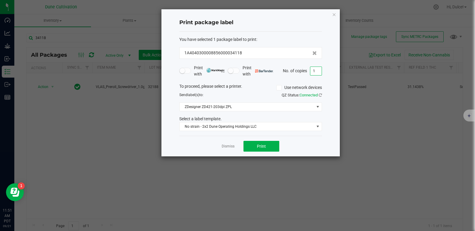
click at [316, 69] on input "1" at bounding box center [315, 71] width 11 height 8
type input "112"
click at [251, 150] on button "Print" at bounding box center [261, 146] width 36 height 11
click at [336, 16] on icon "button" at bounding box center [334, 14] width 4 height 7
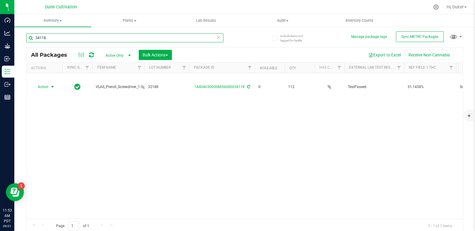
click at [129, 35] on input "34118" at bounding box center [124, 37] width 197 height 9
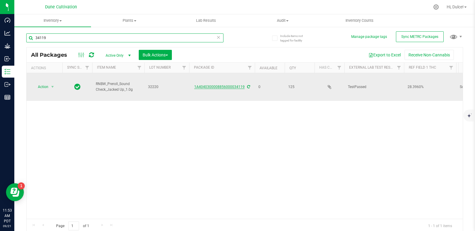
type input "34119"
click at [224, 85] on link "1A4040300008856000034119" at bounding box center [219, 87] width 50 height 4
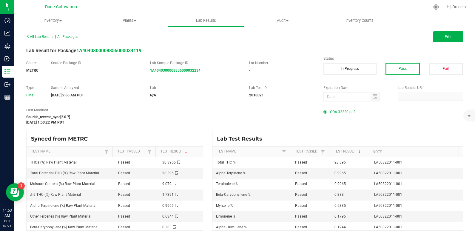
click at [332, 110] on span "COA 32220.pdf" at bounding box center [342, 111] width 25 height 9
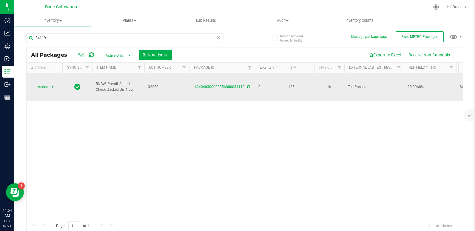
click at [42, 83] on span "Action" at bounding box center [41, 87] width 16 height 8
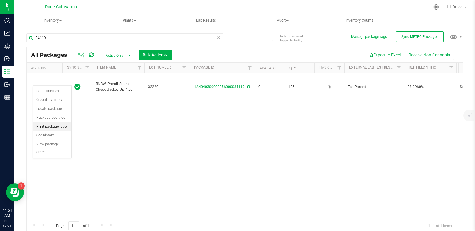
click at [54, 125] on li "Print package label" at bounding box center [52, 126] width 38 height 9
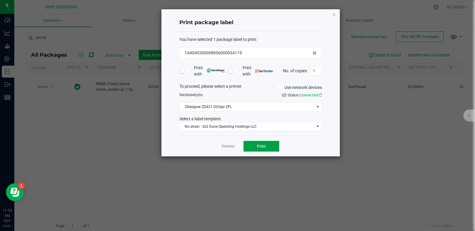
click at [266, 143] on button "Print" at bounding box center [261, 146] width 36 height 11
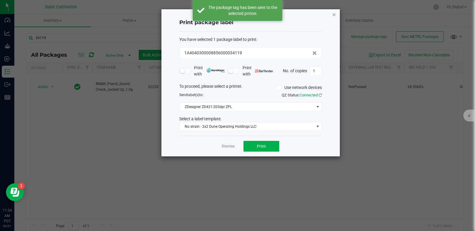
click at [334, 15] on icon "button" at bounding box center [334, 14] width 4 height 7
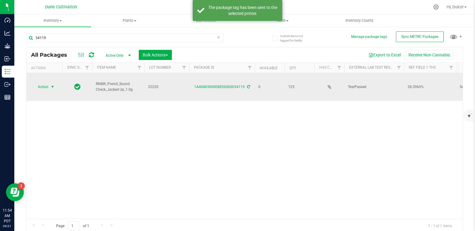
click at [46, 83] on span "Action" at bounding box center [41, 87] width 16 height 8
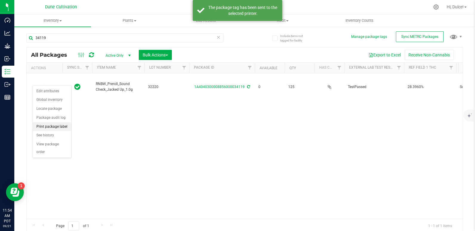
click at [53, 128] on li "Print package label" at bounding box center [52, 126] width 38 height 9
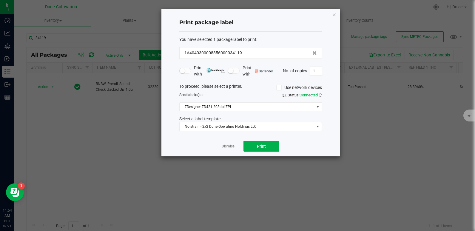
click at [337, 14] on div "Print package label You have selected 1 package label to print : 1A404030000885…" at bounding box center [250, 82] width 178 height 147
click at [333, 14] on icon "button" at bounding box center [334, 14] width 4 height 7
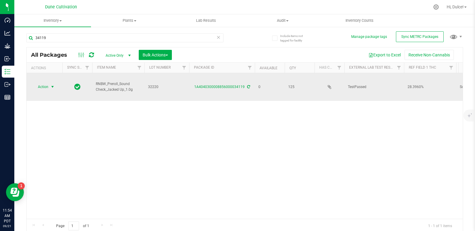
click at [41, 83] on span "Action" at bounding box center [41, 87] width 16 height 8
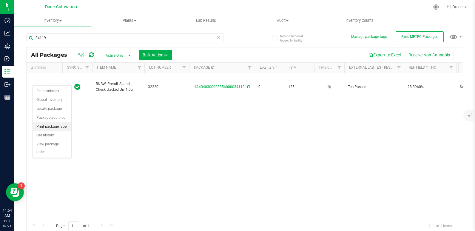
click at [55, 123] on li "Print package label" at bounding box center [52, 126] width 38 height 9
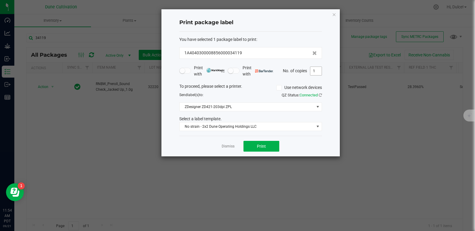
click at [319, 69] on input "1" at bounding box center [315, 71] width 11 height 8
type input "125"
click at [266, 142] on button "Print" at bounding box center [261, 146] width 36 height 11
click at [337, 15] on div "Print package label You have selected 1 package label to print : 1A404030000885…" at bounding box center [250, 82] width 178 height 147
click at [335, 15] on icon "button" at bounding box center [334, 14] width 4 height 7
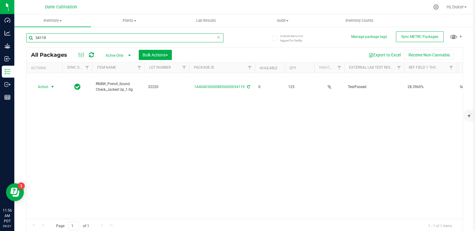
click at [195, 39] on input "34119" at bounding box center [124, 37] width 197 height 9
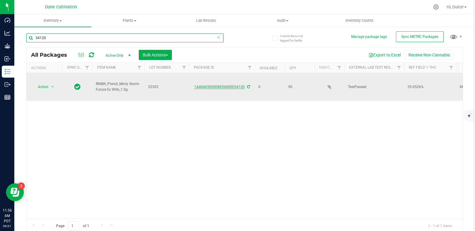
type input "34120"
click at [229, 85] on link "1A4040300008856000034120" at bounding box center [219, 87] width 50 height 4
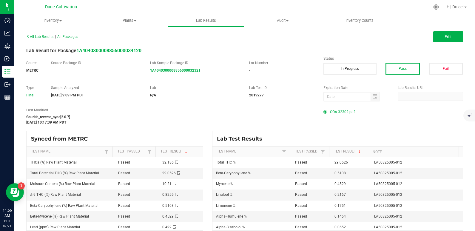
click at [325, 112] on span at bounding box center [326, 112] width 7 height 4
click at [338, 107] on div "All Lab Results | All Packages Edit Lab Result for Package 1A404030000885600003…" at bounding box center [244, 131] width 437 height 198
click at [336, 112] on span "COA 32302.pdf" at bounding box center [342, 111] width 25 height 9
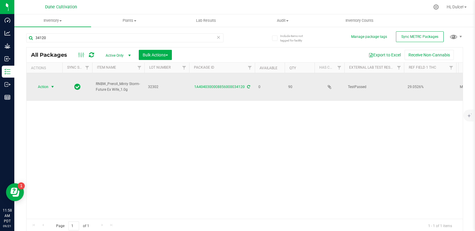
click at [51, 84] on span "select" at bounding box center [52, 86] width 5 height 5
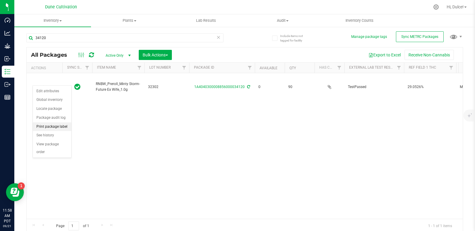
click at [56, 127] on li "Print package label" at bounding box center [52, 126] width 38 height 9
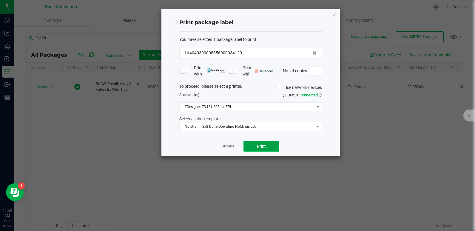
click at [263, 149] on span "Print" at bounding box center [261, 146] width 9 height 5
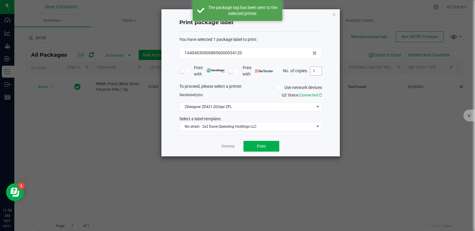
click at [319, 72] on input "1" at bounding box center [315, 71] width 11 height 8
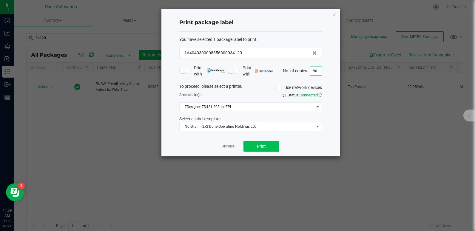
type input "90"
click at [274, 150] on button "Print" at bounding box center [261, 146] width 36 height 11
click at [334, 15] on icon "button" at bounding box center [334, 14] width 4 height 7
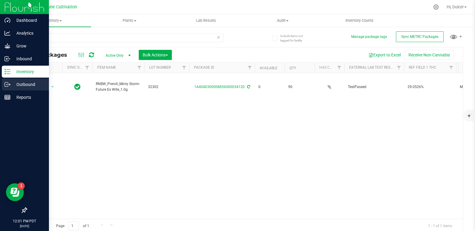
click at [25, 85] on p "Outbound" at bounding box center [28, 84] width 36 height 7
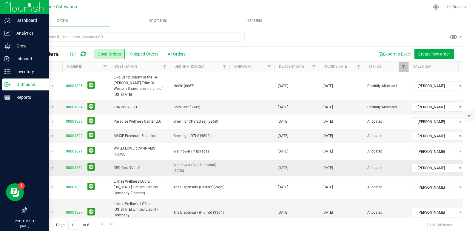
click at [72, 165] on link "00001889" at bounding box center [74, 168] width 17 height 6
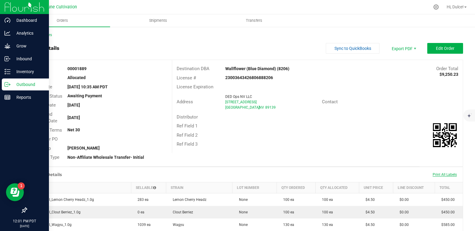
click at [441, 176] on span "Print All Labels" at bounding box center [445, 174] width 24 height 4
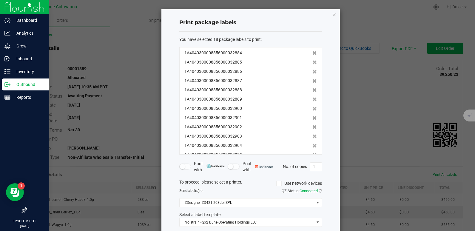
scroll to position [30, 0]
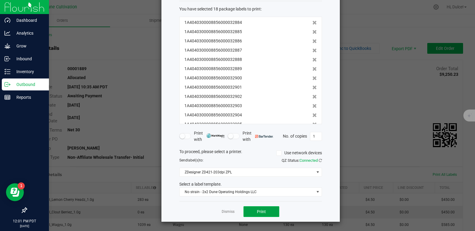
click at [264, 211] on button "Print" at bounding box center [261, 211] width 36 height 11
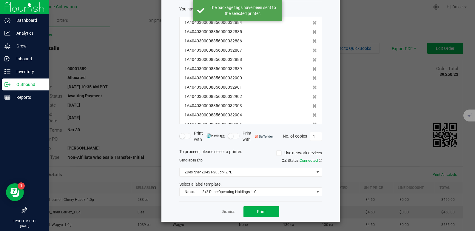
scroll to position [0, 0]
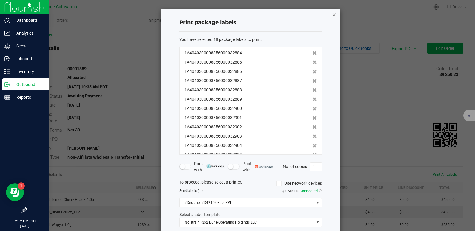
click at [333, 14] on icon "button" at bounding box center [334, 14] width 4 height 7
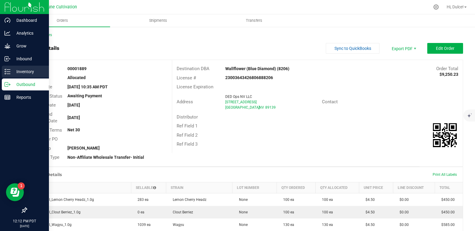
click at [6, 69] on icon at bounding box center [5, 69] width 1 height 1
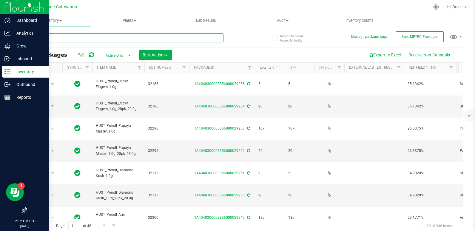
click at [70, 40] on input "text" at bounding box center [124, 37] width 197 height 9
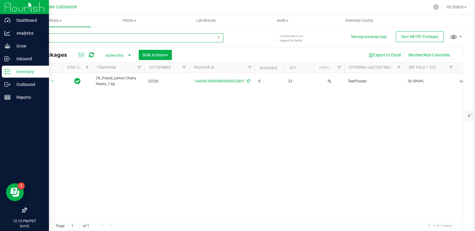
type input "32897"
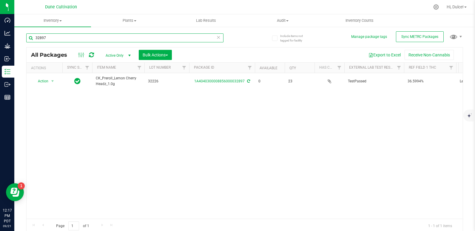
click at [90, 35] on input "32897" at bounding box center [124, 37] width 197 height 9
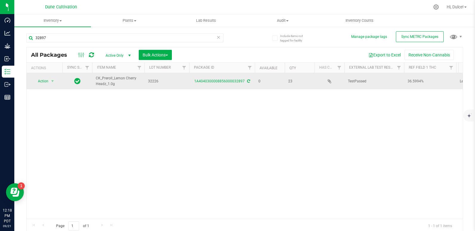
click at [206, 78] on td "1A4040300008856000032897" at bounding box center [222, 81] width 66 height 16
click at [206, 83] on link "1A4040300008856000032897" at bounding box center [219, 81] width 50 height 4
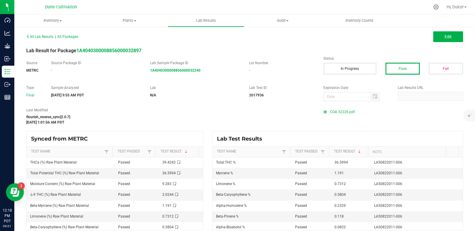
click at [342, 112] on span "COA 32226.pdf" at bounding box center [342, 111] width 25 height 9
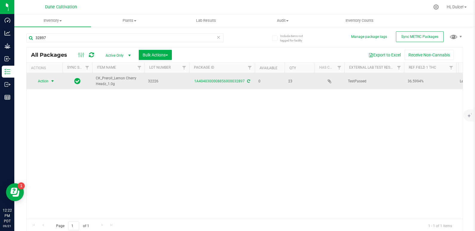
click at [47, 82] on span "Action" at bounding box center [41, 81] width 16 height 8
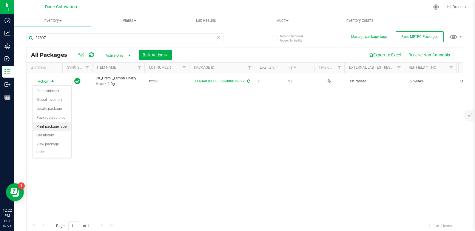
click at [59, 127] on li "Print package label" at bounding box center [52, 126] width 38 height 9
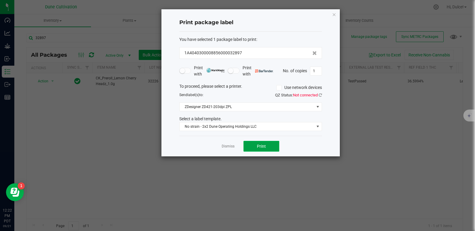
click at [268, 149] on button "Print" at bounding box center [261, 146] width 36 height 11
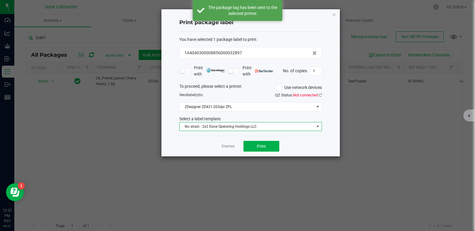
click at [261, 126] on span "No strain - 2x2 Dune Operating Holdings LLC" at bounding box center [247, 126] width 135 height 8
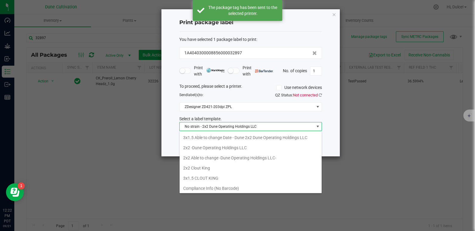
scroll to position [9, 143]
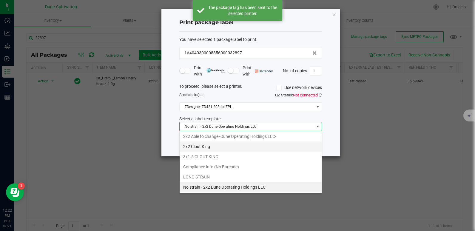
click at [227, 151] on li "2x2 Clout King" at bounding box center [251, 146] width 142 height 10
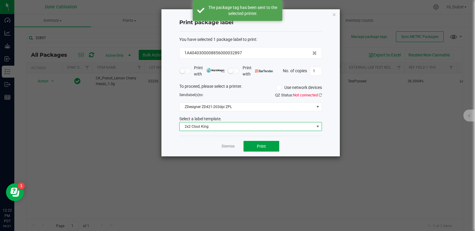
click at [257, 151] on button "Print" at bounding box center [261, 146] width 36 height 11
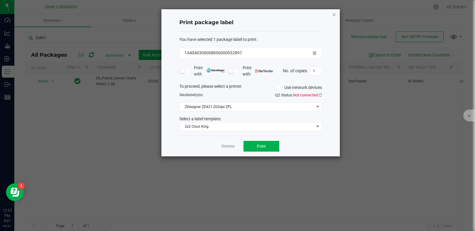
click at [332, 14] on icon "button" at bounding box center [334, 14] width 4 height 7
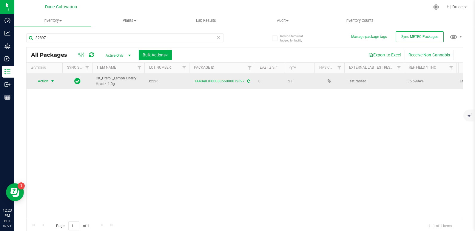
click at [42, 85] on span "Action" at bounding box center [41, 81] width 16 height 8
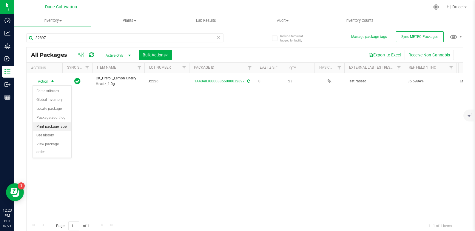
click at [47, 125] on li "Print package label" at bounding box center [52, 126] width 38 height 9
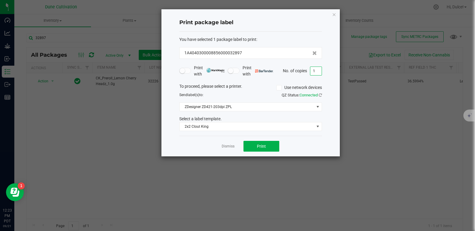
click at [316, 72] on input "1" at bounding box center [315, 71] width 11 height 8
type input "23"
click at [266, 145] on button "Print" at bounding box center [261, 146] width 36 height 11
click at [334, 12] on icon "button" at bounding box center [334, 14] width 4 height 7
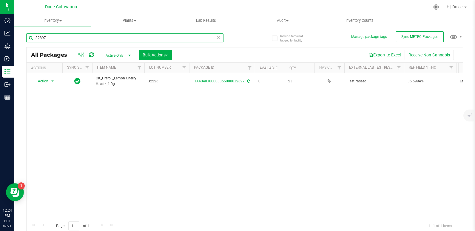
click at [135, 41] on input "32897" at bounding box center [124, 37] width 197 height 9
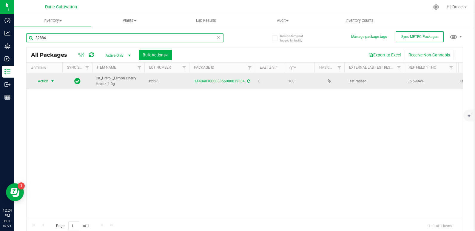
type input "32884"
click at [47, 83] on span "Action" at bounding box center [41, 81] width 16 height 8
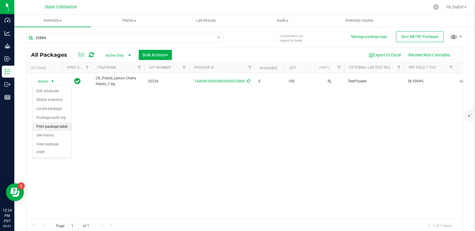
click at [44, 125] on li "Print package label" at bounding box center [52, 126] width 38 height 9
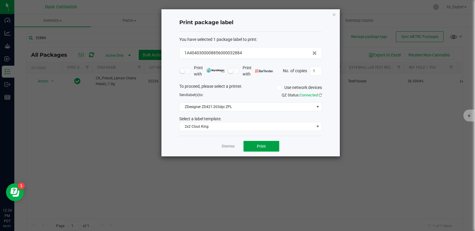
click at [259, 146] on span "Print" at bounding box center [261, 146] width 9 height 5
click at [333, 15] on icon "button" at bounding box center [334, 14] width 4 height 7
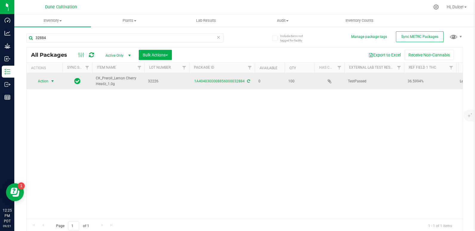
click at [48, 78] on span "Action" at bounding box center [41, 81] width 16 height 8
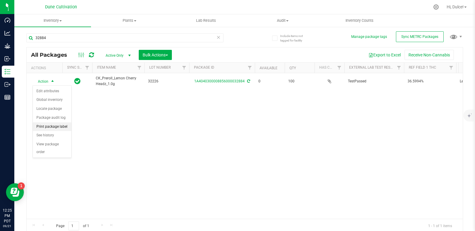
click at [50, 126] on li "Print package label" at bounding box center [52, 126] width 38 height 9
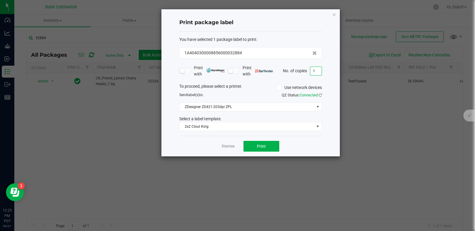
click at [317, 72] on input "1" at bounding box center [315, 71] width 11 height 8
type input "100"
click at [271, 143] on button "Print" at bounding box center [261, 146] width 36 height 11
click at [419, 93] on ngb-modal-window "Print package label You have selected 1 package label to print : 1A404030000885…" at bounding box center [239, 115] width 479 height 231
click at [334, 16] on icon "button" at bounding box center [334, 14] width 4 height 7
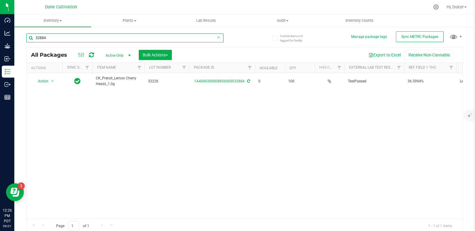
click at [118, 36] on input "32884" at bounding box center [124, 37] width 197 height 9
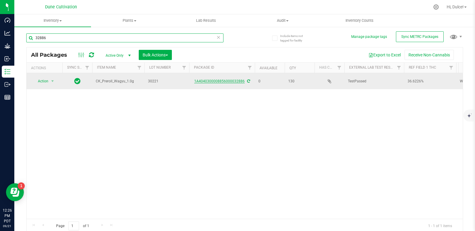
type input "32886"
click at [224, 83] on link "1A4040300008856000032886" at bounding box center [219, 81] width 50 height 4
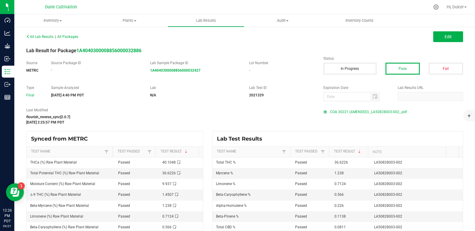
click at [339, 112] on span "COA 30221 (AMENDED) _LA50828003-002_.pdf" at bounding box center [368, 111] width 77 height 9
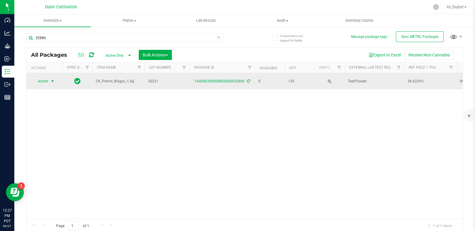
click at [49, 83] on span "select" at bounding box center [52, 81] width 7 height 8
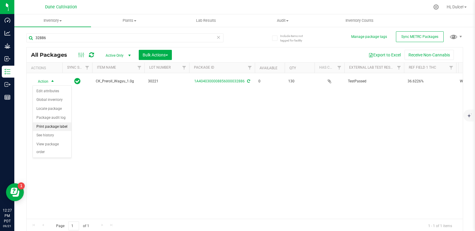
click at [62, 125] on li "Print package label" at bounding box center [52, 126] width 38 height 9
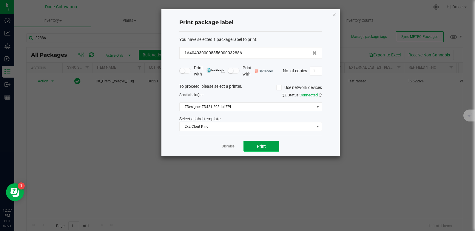
click at [271, 146] on button "Print" at bounding box center [261, 146] width 36 height 11
click at [336, 14] on icon "button" at bounding box center [334, 14] width 4 height 7
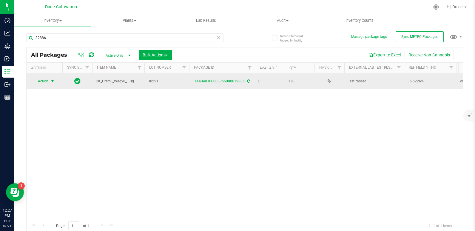
click at [53, 81] on span "select" at bounding box center [52, 81] width 5 height 5
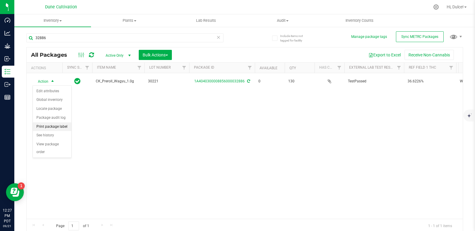
click at [57, 128] on li "Print package label" at bounding box center [52, 126] width 38 height 9
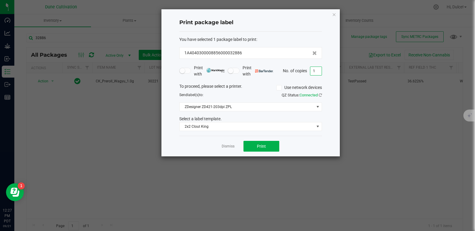
click at [320, 74] on input "1" at bounding box center [315, 71] width 11 height 8
type input "130"
click at [265, 148] on span "Print" at bounding box center [261, 146] width 9 height 5
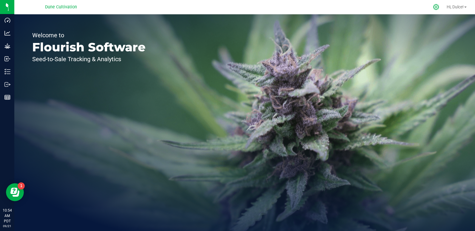
click at [433, 7] on icon at bounding box center [436, 7] width 6 height 6
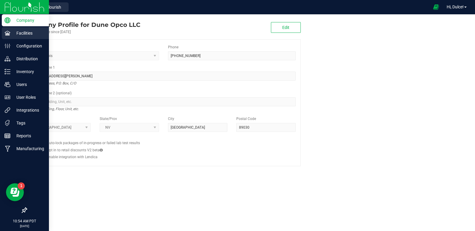
click at [18, 38] on div "Facilities" at bounding box center [25, 33] width 47 height 12
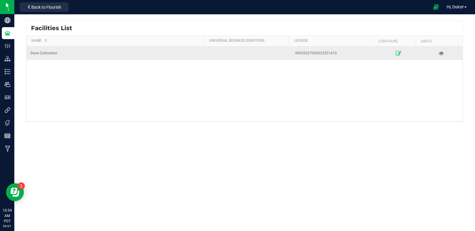
click at [388, 54] on link at bounding box center [398, 53] width 39 height 10
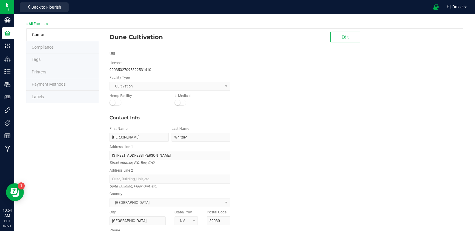
click at [50, 98] on li "Labels" at bounding box center [62, 97] width 73 height 13
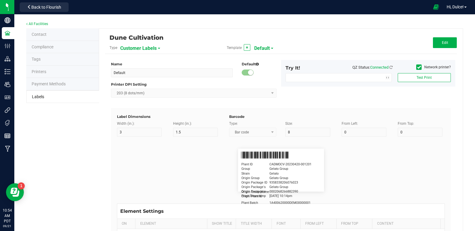
type input "1.25"
type input "20"
type input "5"
type input "Customer"
type input "15"
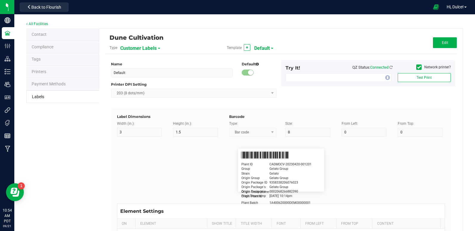
type input "10"
type input "5"
type input "Firstname Lastname"
type input "Product"
type input "15"
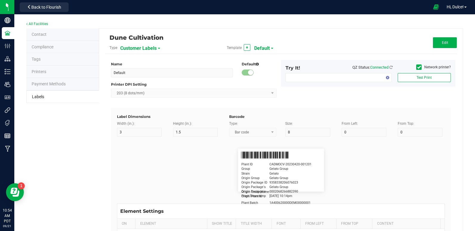
type input "10"
type input "GSC Oil Tincture"
type input "Qty"
type input "10"
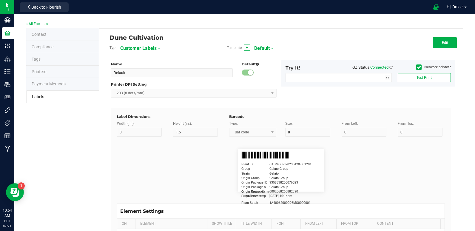
type input "15"
type input "3 ea"
type input "Physician"
type input "15"
type input "10"
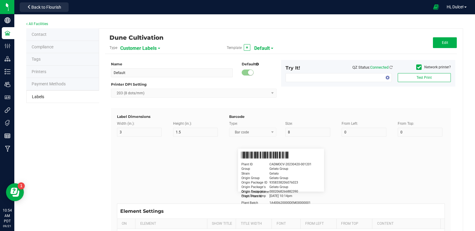
type input "Docfirst Doclast, MD."
type input "Order Date"
type input "15"
type input "10"
type input "25"
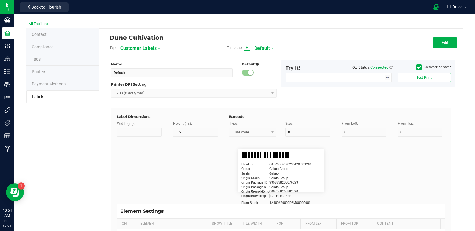
type input "4/20/2019 1:17 pm"
type input "Package ID"
type input "15"
type input "5"
type input "10"
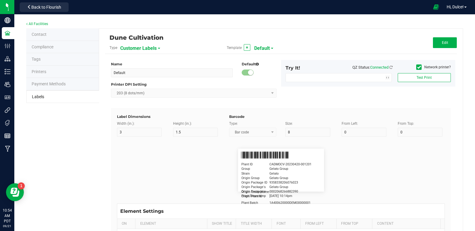
type input "CADMODS-20230420-096"
type input "Lot Number"
type input "15"
type input "5"
type input "10"
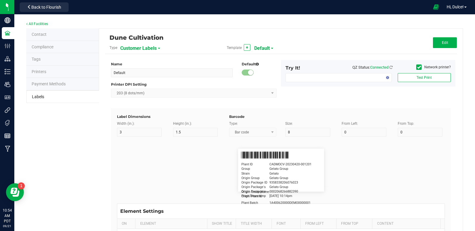
type input "LOTPXGDP-0912"
type input "Warning"
type input "15"
type input "5"
type input "30"
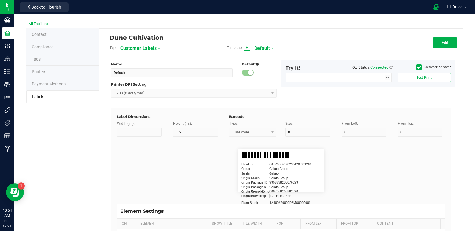
type input "Type Warning Here"
type input "Brand"
type input "15"
type input "5"
type input "30"
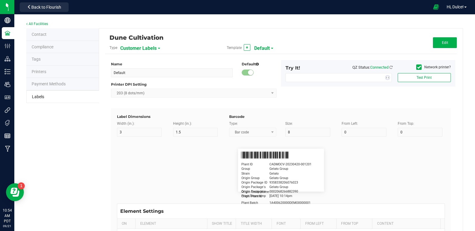
type input "Cannabis Co."
type input "NDC Number"
type input "15"
type input "5"
type input "30"
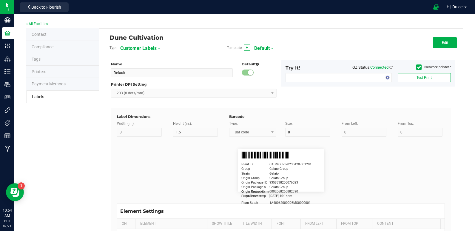
type input "[PHONE_NUMBER]"
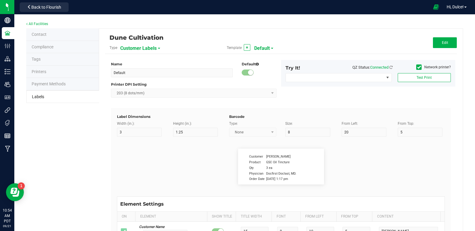
click at [145, 51] on span "Customer Labels" at bounding box center [138, 48] width 36 height 10
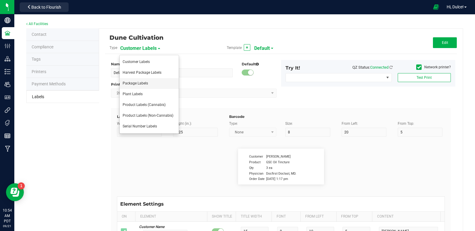
click at [148, 87] on li "Package Labels" at bounding box center [149, 83] width 59 height 11
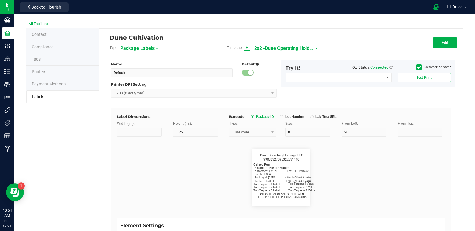
type input "2x2 -Dune Operating Holdings LLC"
type input "2"
type input "9"
type input "7"
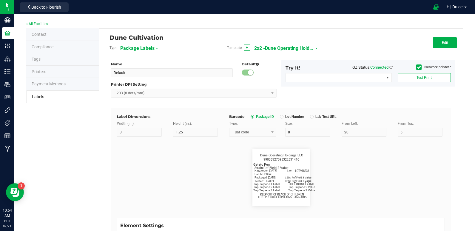
type input "48"
type input "SKU Name"
type input "16"
type input "8.5"
type input "1"
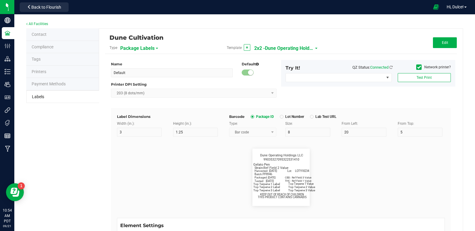
type input "12"
type input "Gelato Pen"
type input "Packaged:"
type input "12"
type input "6.8"
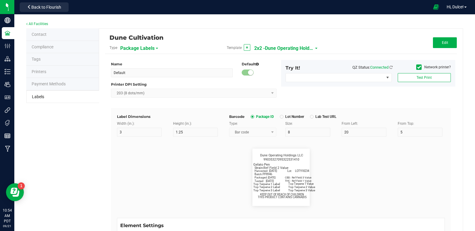
type input "2"
type input "24"
type input "06/05/2025"
type input "Lot:"
type input "7"
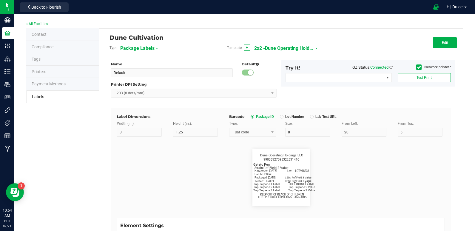
type input "7"
type input "31"
type input "18"
type input "LOT918234"
type input "THC:"
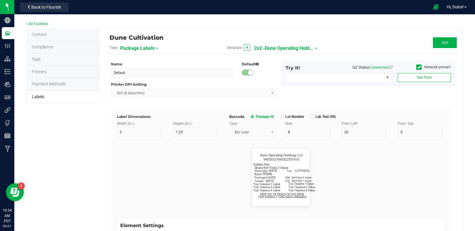
type input "6"
type input "6.6"
type input "29"
type input "27"
type input "Ref Field 1 Value"
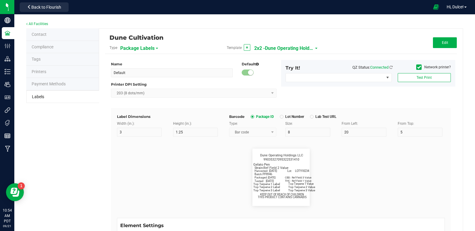
type input "CBD:"
type input "6"
type input "6.6"
type input "29"
type input "24"
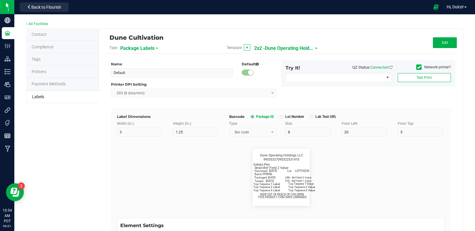
type input "Ref Field 3 Value"
type input "Top Terpene 1 Label"
type input "35"
type input "7.5"
type input "1"
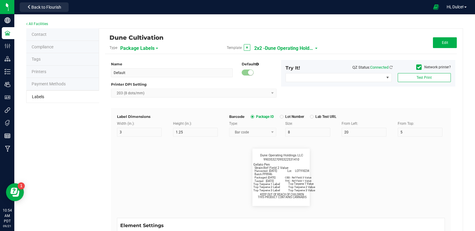
type input "29.5"
type input "Top Terpene 1 Label"
type input "Top Terpene 1 Value"
type input "35"
type input "7.3"
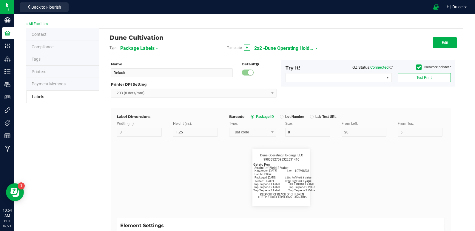
type input "32"
type input "29.5"
type input "Top Terpene 1 Value"
type input "Top Terpene 2 Label"
type input "35"
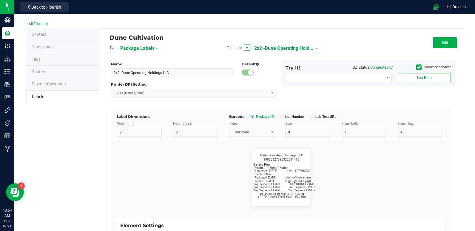
type input "7.5"
type input "1"
type input "32"
type input "Top Terpene 2 Label"
type input "Top Terpene 2 Value"
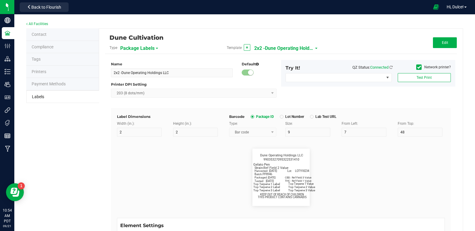
type input "35"
type input "7.5"
type input "32"
type input "Top Terpene 2 Value"
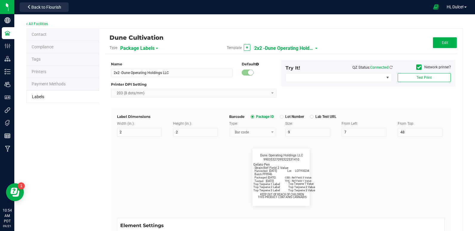
type input "Top Terpene 3 Label"
type input "35"
type input "7.5"
type input "1"
type input "35"
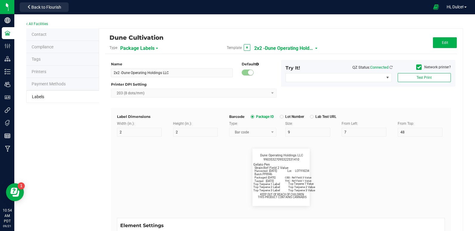
type input "Top Terpene 3 Label"
type input "Top Terpene 3 Value"
type input "35"
type input "7.5"
type input "31.9"
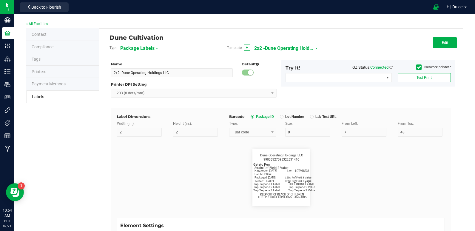
type input "35"
type input "Top Terpene 3 Value"
type input "Example"
type input "10"
type input "7"
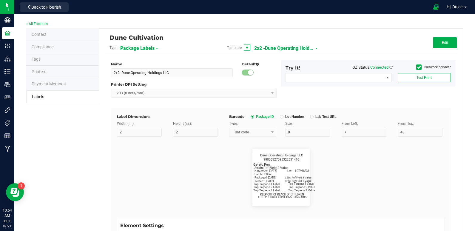
type input "7"
type input "39"
type input "KEEP OUT OF REACH OF CHILDREN"
type input "Example"
type input "10"
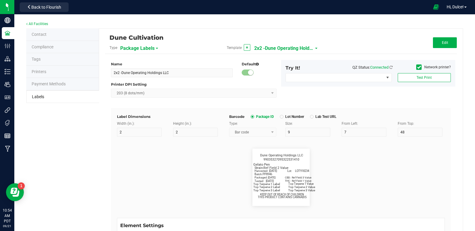
type input "7"
type input "41.2"
type input "THIS PRODUCT CONTAINS CANNABIS"
type input "Example"
type input "10"
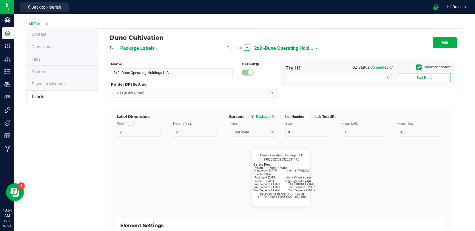
type input "7"
type input "4"
type input "Dune Operating Holdings LLC"
type input "Example"
type input "10"
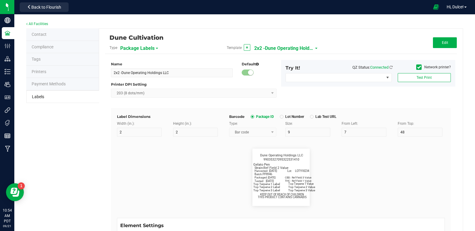
type input "10"
type input "7.75"
type input "99035327095322531410"
type input "Batch:"
type input "7"
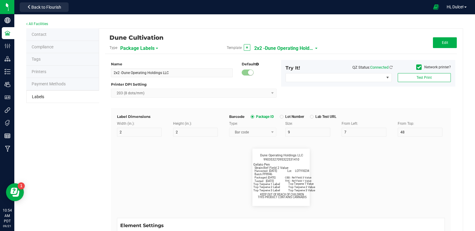
type input "7"
type input "2"
type input "21"
type input "PP8946"
type input "Tested:"
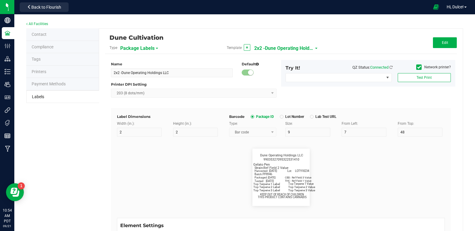
type input "10"
type input "7"
type input "2"
type input "27"
type input "[DATE]"
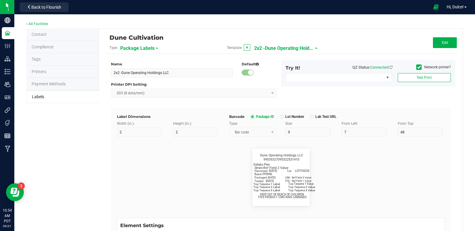
type input "Strain:"
type input "8"
type input "2"
type input "15"
type input "Ref Field 2 Value"
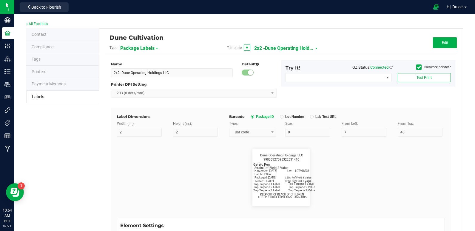
type input "Harvested:"
type input "13"
type input "7"
type input "2"
type input "18"
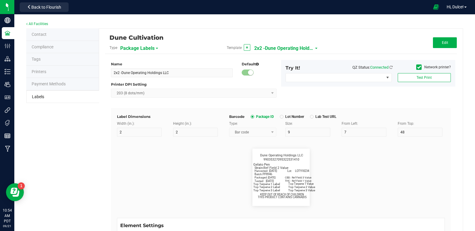
type input "[DATE]"
type input "Package ID"
type input "25"
type input "10"
type input "5"
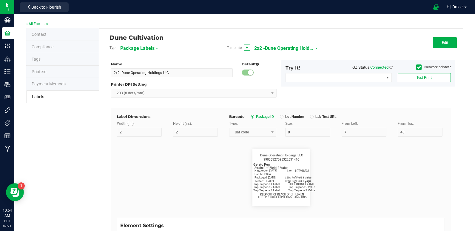
type input "CADMODS-20230420-096"
type input "Strain"
type input "25"
type input "10"
type input "15"
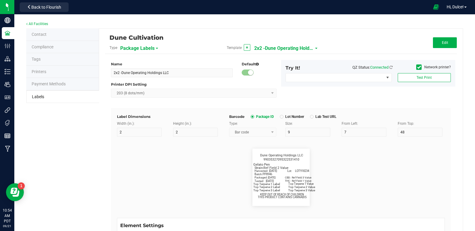
type input "Gelato"
type input "Size"
type input "25"
type input "10"
type input "20"
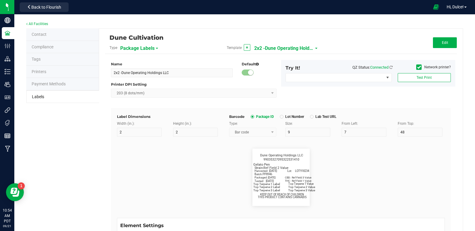
type input "44 ea"
click at [442, 42] on span "Edit" at bounding box center [445, 43] width 6 height 4
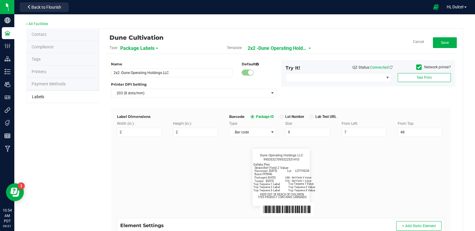
click at [294, 45] on span "2x2 -Dune Operating Holdings LLC" at bounding box center [278, 48] width 60 height 10
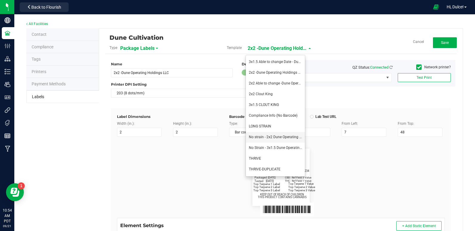
click at [270, 141] on li "No strain - 2x2 Dune Operating Holdings LLC" at bounding box center [275, 137] width 59 height 11
type input "No strain - 2x2 Dune Operating Holdings LLC"
type input "Packaged:"
type input "12"
type input "8"
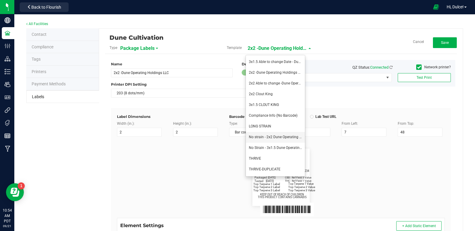
type input "2"
type input "24"
type input "[DATE]"
type input "Lot:"
type input "8"
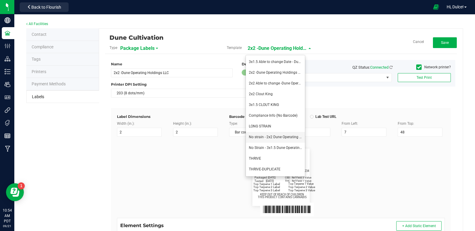
type input "8"
type input "15"
type input "LOT918234"
type input "THC:"
type input "6"
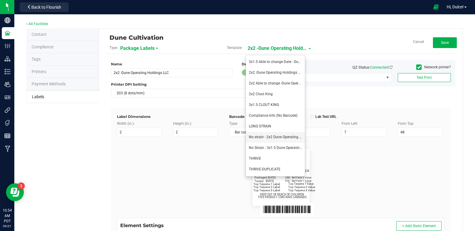
type input "32"
type input "27"
type input "Ref Field 1 Value"
type input "CBD:"
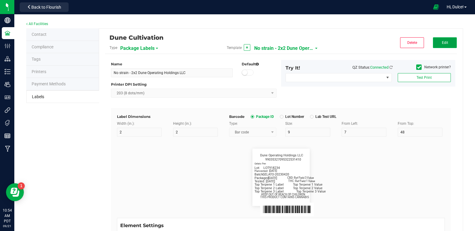
click at [437, 41] on button "Edit" at bounding box center [445, 42] width 24 height 11
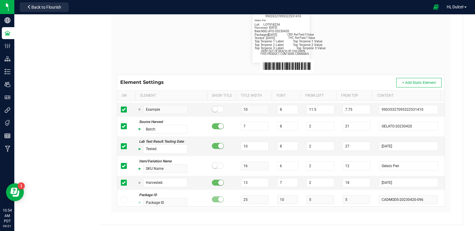
drag, startPoint x: 121, startPoint y: 182, endPoint x: 71, endPoint y: 172, distance: 51.1
click at [71, 172] on div "Contact Compliance Tags Printers Payment Methods Labels Dune Cultivation Type P…" at bounding box center [244, 55] width 437 height 340
click at [125, 181] on span at bounding box center [124, 183] width 6 height 6
click at [0, 0] on input "checkbox" at bounding box center [0, 0] width 0 height 0
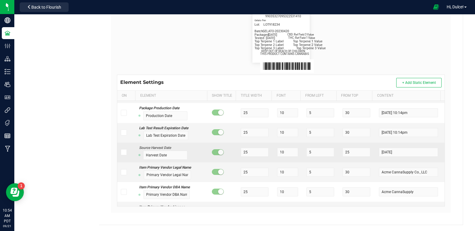
click at [122, 152] on icon at bounding box center [124, 152] width 4 height 0
click at [0, 0] on input "checkbox" at bounding box center [0, 0] width 0 height 0
click at [250, 157] on input "25" at bounding box center [255, 152] width 28 height 9
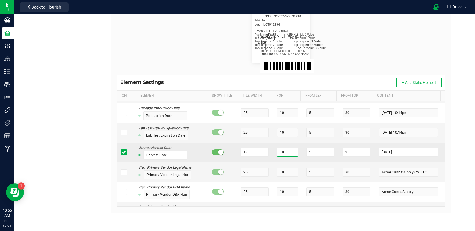
click at [282, 157] on input "10" at bounding box center [287, 152] width 21 height 9
click at [310, 155] on input "5" at bounding box center [320, 152] width 28 height 9
click at [350, 157] on input "25" at bounding box center [356, 152] width 28 height 9
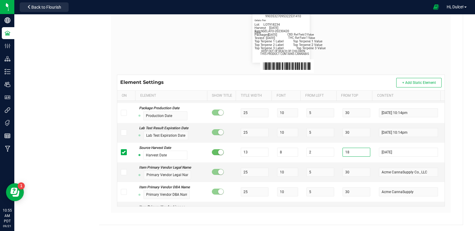
scroll to position [0, 0]
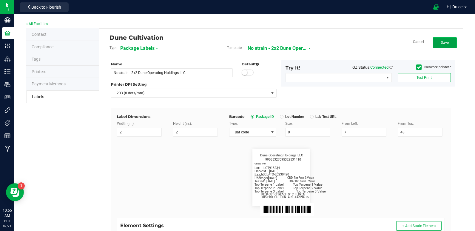
click at [449, 42] on button "Save" at bounding box center [445, 42] width 24 height 11
click at [448, 48] on button "Edit" at bounding box center [445, 42] width 24 height 11
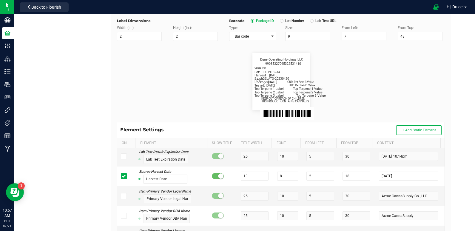
scroll to position [1020, 0]
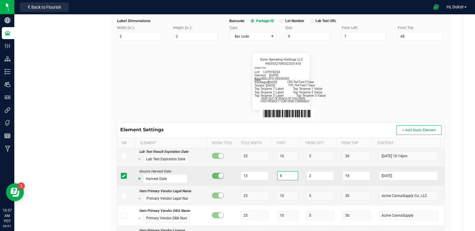
click at [281, 180] on input "8" at bounding box center [287, 175] width 21 height 9
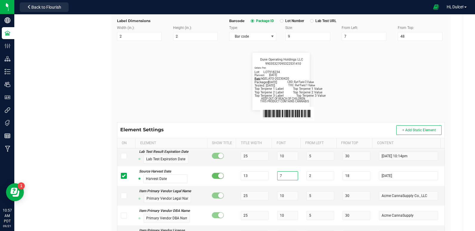
scroll to position [0, 0]
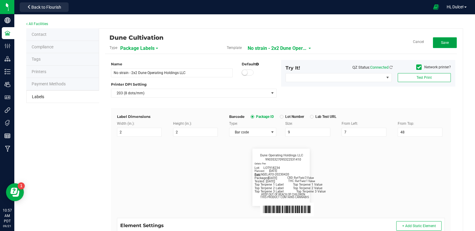
click at [441, 41] on span "Save" at bounding box center [445, 43] width 8 height 4
click at [295, 49] on span "No strain - 2x2 Dune Operating Holdings LLC" at bounding box center [284, 48] width 60 height 10
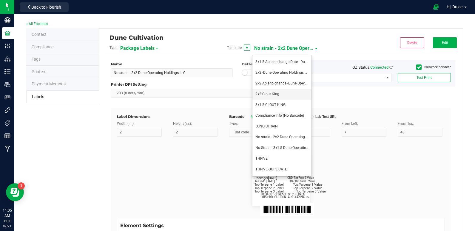
click at [276, 97] on li "2x2 Clout King" at bounding box center [281, 94] width 59 height 11
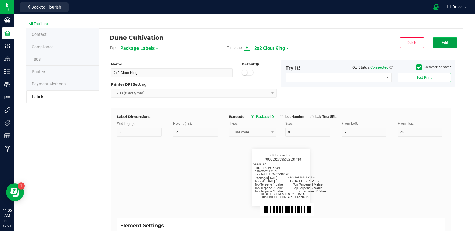
click at [450, 44] on button "Edit" at bounding box center [445, 42] width 24 height 11
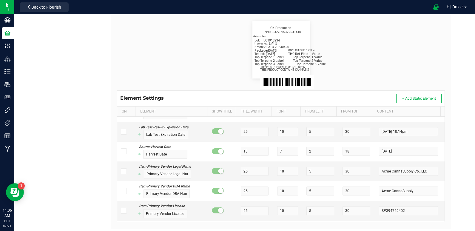
scroll to position [1012, 0]
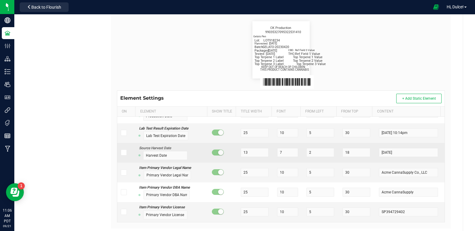
click at [124, 152] on icon at bounding box center [124, 152] width 4 height 0
click at [0, 0] on input "checkbox" at bounding box center [0, 0] width 0 height 0
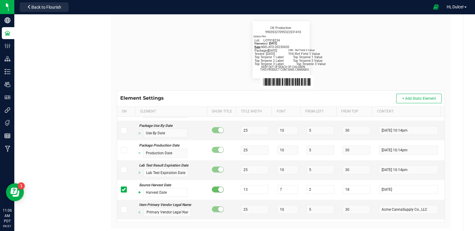
scroll to position [975, 0]
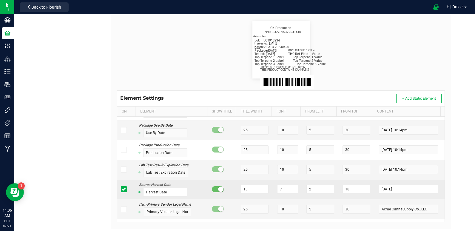
click at [123, 189] on icon at bounding box center [124, 189] width 4 height 0
click at [0, 0] on input "checkbox" at bounding box center [0, 0] width 0 height 0
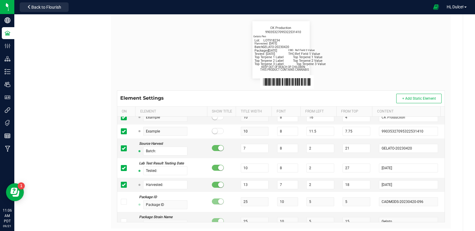
scroll to position [254, 0]
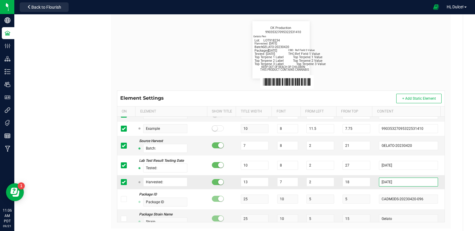
click at [396, 181] on input "2025-06-30" at bounding box center [408, 182] width 59 height 9
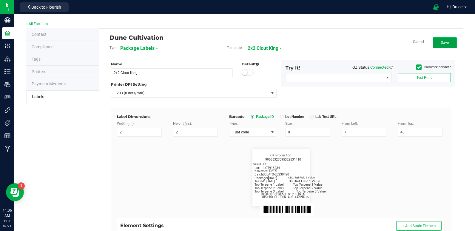
click at [442, 42] on span "Save" at bounding box center [445, 43] width 8 height 4
click at [444, 43] on button "Edit" at bounding box center [445, 42] width 24 height 11
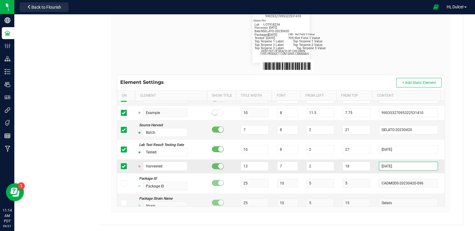
click at [392, 166] on input "[DATE]" at bounding box center [408, 166] width 59 height 9
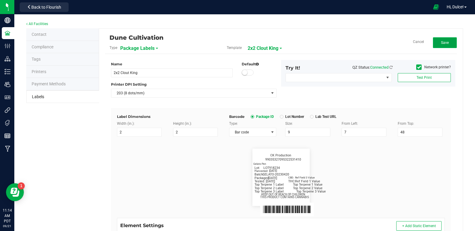
click at [441, 44] on span "Save" at bounding box center [445, 43] width 8 height 4
click at [436, 47] on button "Edit" at bounding box center [445, 42] width 24 height 11
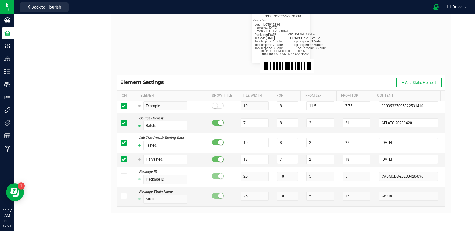
scroll to position [261, 0]
click at [396, 155] on input "2025-08-11" at bounding box center [408, 159] width 59 height 9
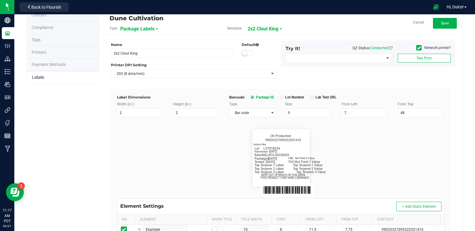
scroll to position [0, 0]
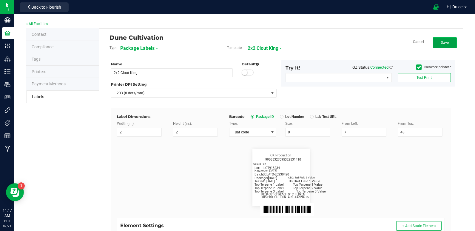
click at [434, 46] on button "Save" at bounding box center [445, 42] width 24 height 11
click at [433, 41] on button "Edit" at bounding box center [445, 42] width 24 height 11
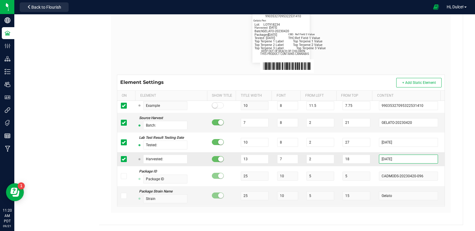
click at [395, 161] on input "2025-06-30" at bounding box center [408, 159] width 59 height 9
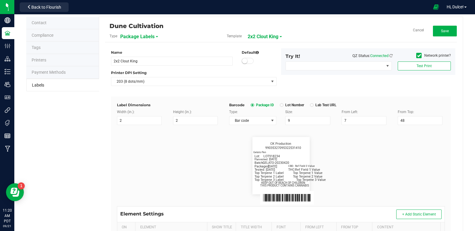
scroll to position [0, 0]
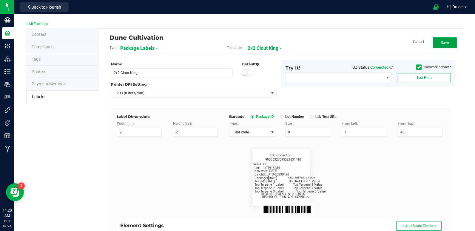
click at [437, 38] on button "Save" at bounding box center [445, 42] width 24 height 11
click at [282, 50] on span "2x2 Clout King" at bounding box center [269, 48] width 31 height 10
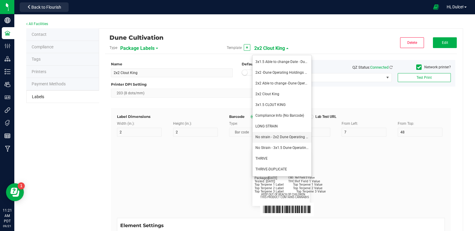
click at [276, 135] on span "No strain - 2x2 Dune Operating Holdings LLC" at bounding box center [291, 137] width 72 height 4
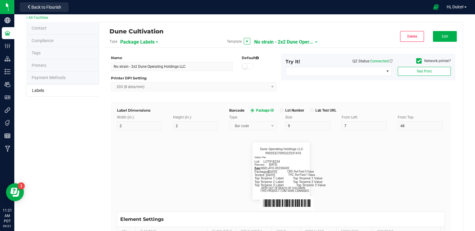
scroll to position [4, 0]
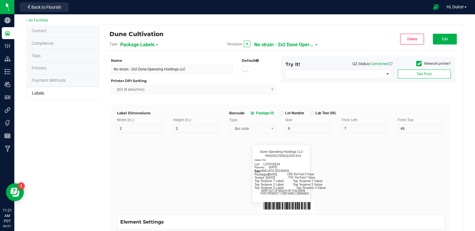
click at [428, 39] on span "Delete Edit" at bounding box center [428, 39] width 57 height 4
click at [433, 41] on button "Edit" at bounding box center [445, 39] width 24 height 11
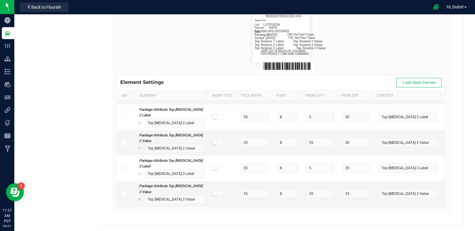
scroll to position [5056, 0]
click at [425, 79] on button "+ Add Static Element" at bounding box center [418, 83] width 45 height 10
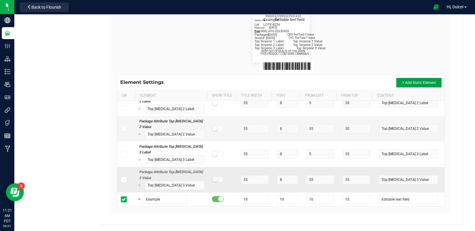
scroll to position [5070, 0]
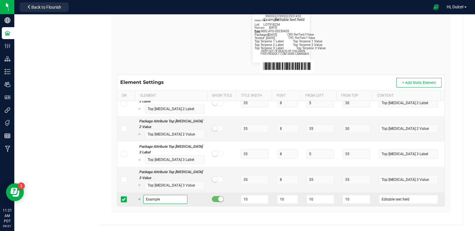
click at [168, 199] on input "Example" at bounding box center [165, 199] width 44 height 9
click at [244, 201] on input "10" at bounding box center [255, 199] width 28 height 9
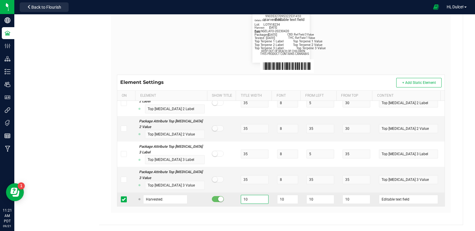
click at [244, 201] on input "10" at bounding box center [255, 199] width 28 height 9
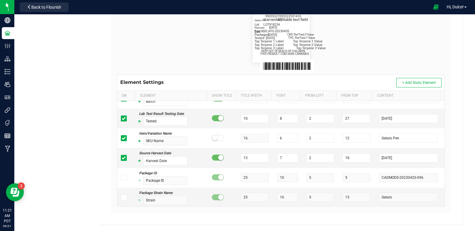
scroll to position [266, 0]
click at [124, 158] on icon at bounding box center [124, 158] width 4 height 0
click at [0, 0] on input "checkbox" at bounding box center [0, 0] width 0 height 0
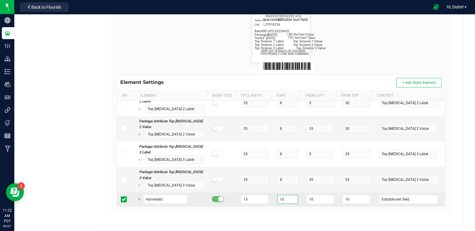
click at [283, 199] on input "10" at bounding box center [287, 199] width 21 height 9
click at [310, 194] on td "10" at bounding box center [321, 199] width 36 height 14
click at [308, 197] on input "10" at bounding box center [320, 199] width 28 height 9
click at [347, 197] on input "10" at bounding box center [356, 199] width 28 height 9
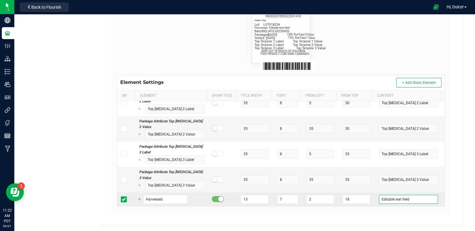
click at [401, 199] on input "Editable text field" at bounding box center [408, 199] width 59 height 9
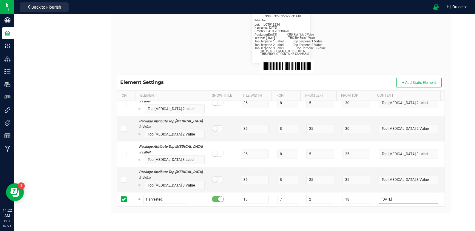
scroll to position [0, 0]
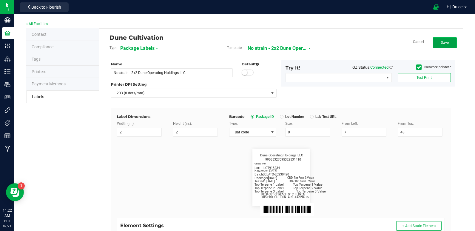
click at [441, 41] on span "Save" at bounding box center [445, 43] width 8 height 4
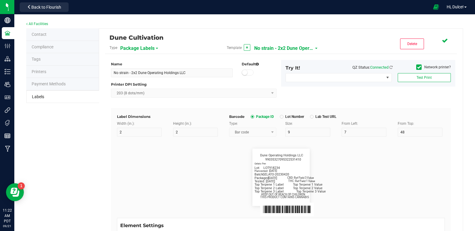
scroll to position [5069, 0]
click at [293, 46] on span "No strain - 2x2 Dune Operating Holdings LLC" at bounding box center [284, 48] width 60 height 10
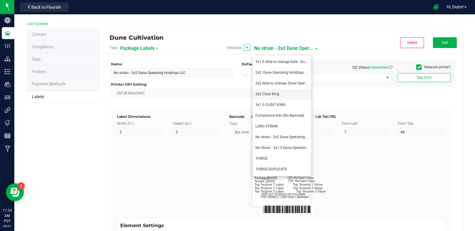
click at [268, 93] on span "2x2 Clout King" at bounding box center [267, 94] width 24 height 4
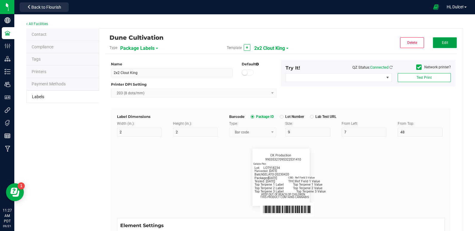
click at [446, 44] on button "Edit" at bounding box center [445, 42] width 24 height 11
click at [275, 50] on span "2x2 Clout King" at bounding box center [263, 48] width 31 height 10
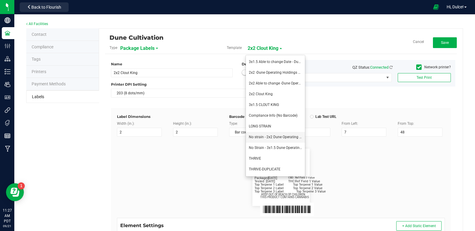
click at [264, 140] on li "No strain - 2x2 Dune Operating Holdings LLC" at bounding box center [275, 137] width 59 height 11
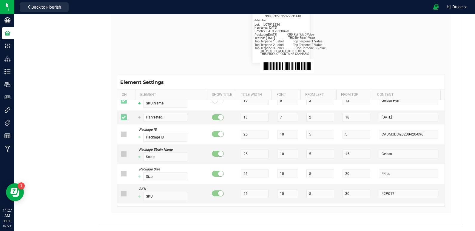
scroll to position [303, 0]
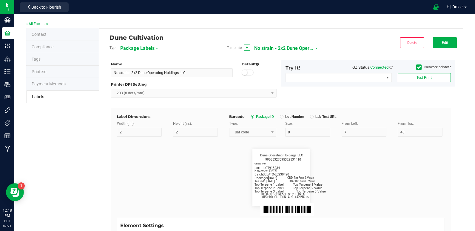
scroll to position [303, 0]
click at [288, 47] on span "No strain - 2x2 Dune Operating Holdings LLC" at bounding box center [284, 48] width 60 height 10
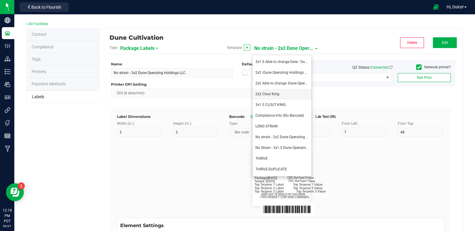
click at [274, 91] on li "2x2 Clout King" at bounding box center [281, 94] width 59 height 11
type input "2x2 Clout King"
type input "SKU Name"
type input "16"
type input "6.5"
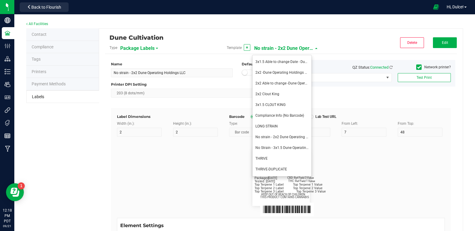
type input "1"
type input "12"
type input "Gelato Pen"
type input "Packaged:"
type input "12"
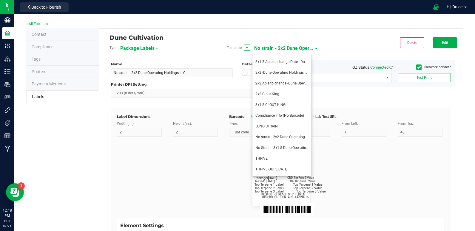
type input "24"
type input "[DATE]"
type input "Lot:"
type input "8"
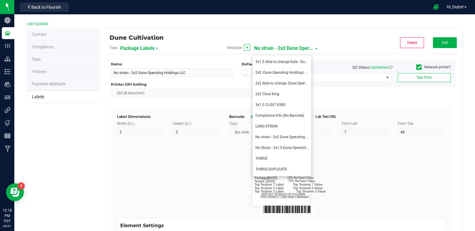
type input "2"
type input "15"
type input "LOT918234"
type input "THC:"
type input "8"
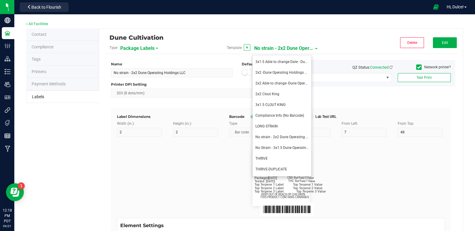
type input "32"
type input "27"
type input "Ref Field 1 Value"
type input "CBD:"
type input "6"
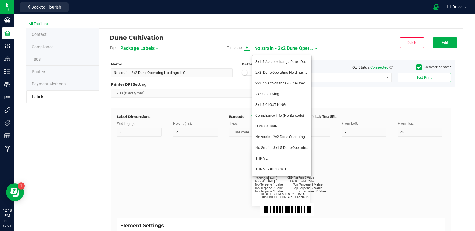
type input "6.5"
type input "32"
type input "24"
type input "Ref Field 3 Value"
type input "Top Terpene 1 Label"
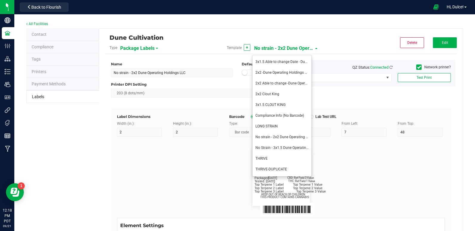
type input "2"
type input "Top Terpene 1 Label"
type input "Top Terpene 1 Value"
type input "36"
type input "30"
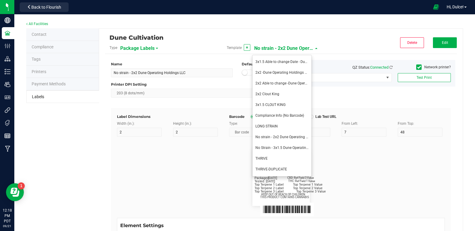
type input "Top Terpene 1 Value"
type input "Top Terpene 2 Label"
type input "2"
type input "Top Terpene 2 Label"
type input "Top Terpene 2 Value"
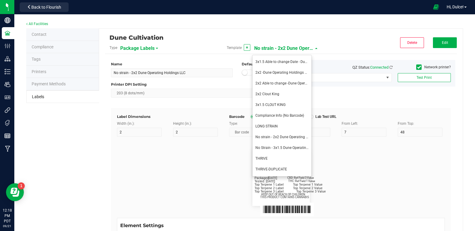
type input "36"
type input "33"
type input "Top Terpene 2 Value"
type input "Top Terpene 3 Label"
type input "2"
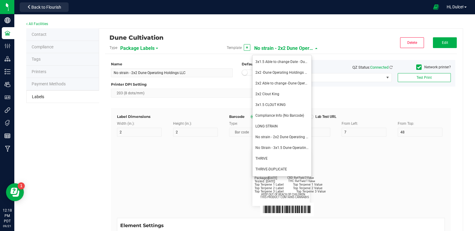
type input "Top Terpene 3 Label"
type input "Top Terpene 3 Value"
type input "35"
type input "8"
type input "39"
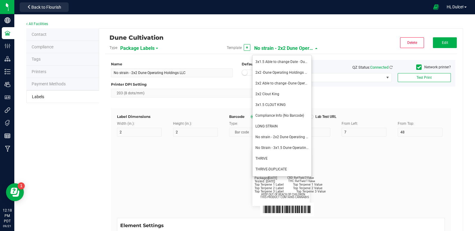
type input "36"
type input "Top Terpene 3 Value"
type input "8"
type input "39"
type input "KEEP OUT OF REACH OF CHILDREN"
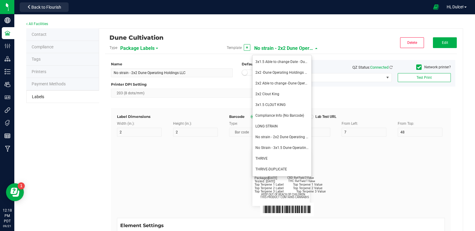
type input "7"
type input "41.2"
type input "THIS PRODUCT CONTAINS CANNABIS"
type input "16"
type input "4"
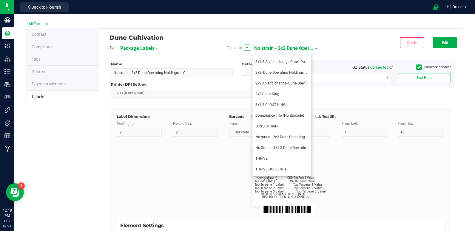
type input "CK Production"
type input "Example"
type input "10"
type input "11.5"
type input "7.75"
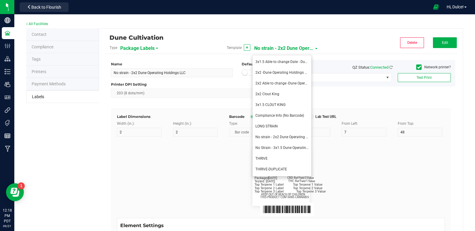
type input "99035327095322531410"
type input "Batch:"
type input "7"
type input "21"
type input "GELATO-20230420"
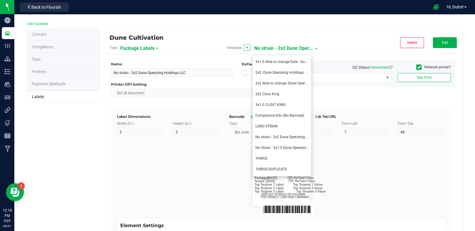
type input "Tested:"
type input "10"
type input "8"
type input "27"
type input "[DATE]"
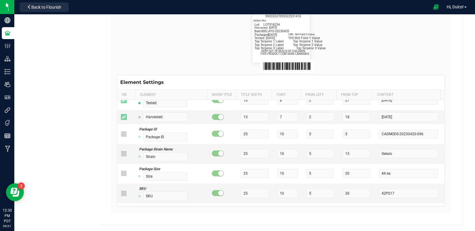
scroll to position [0, 0]
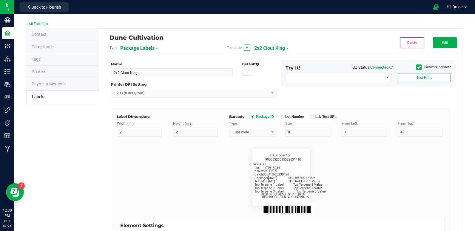
click at [266, 50] on span "2x2 Clout King" at bounding box center [269, 48] width 31 height 10
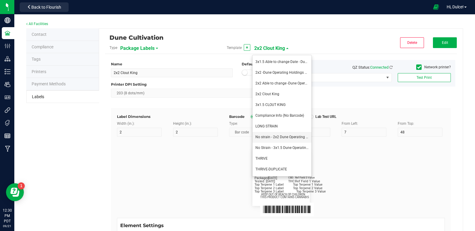
click at [258, 138] on span "No strain - 2x2 Dune Operating Holdings LLC" at bounding box center [291, 137] width 72 height 4
type input "No strain - 2x2 Dune Operating Holdings LLC"
type input "Packaged:"
type input "12"
type input "8"
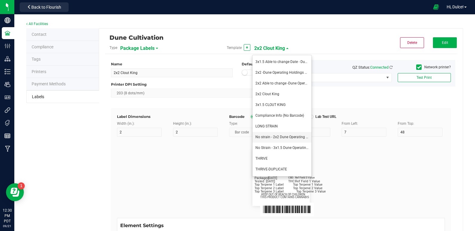
type input "2"
type input "24"
type input "[DATE]"
type input "Lot:"
type input "8"
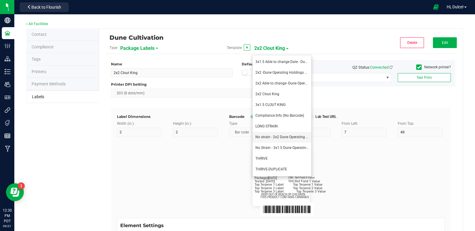
type input "15"
type input "LOT918234"
type input "THC:"
type input "6"
type input "7"
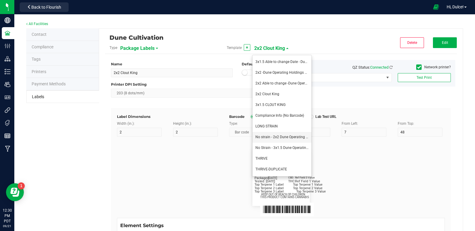
type input "32"
type input "27"
type input "Ref Field 1 Value"
type input "CBD:"
type input "7"
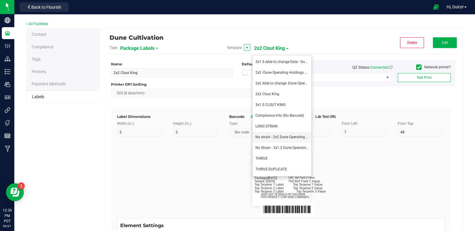
type input "31"
type input "24"
type input "Ref Field 3 Value"
type input "Top Terpene 1 Label"
type input "35"
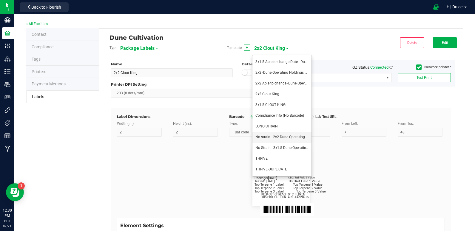
type input "8"
type input "2"
type input "30"
type input "Top Terpene 1 Label"
type input "Top Terpene 1 Value"
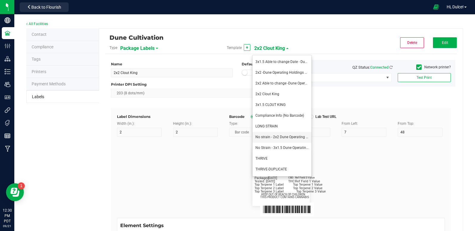
type input "36"
type input "Top Terpene 1 Value"
type input "Top Terpene 2 Label"
type input "2"
type input "33"
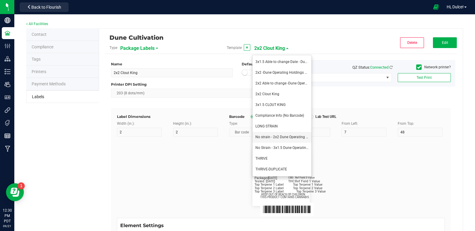
type input "Top Terpene 2 Label"
type input "Top Terpene 2 Value"
type input "36"
type input "Top Terpene 2 Value"
type input "Top Terpene 3 Label"
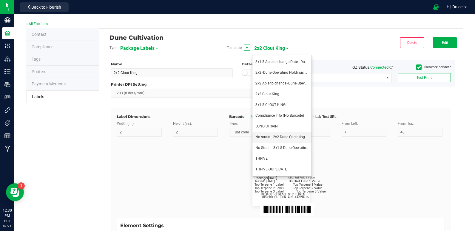
type input "2"
type input "36"
type input "Top Terpene 3 Label"
type input "Top Terpene 3 Value"
type input "39"
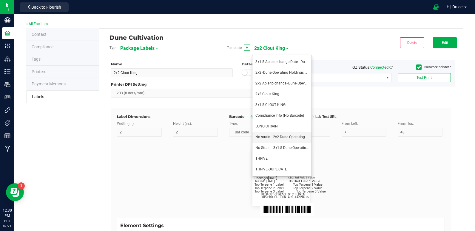
type input "Top Terpene 3 Value"
type input "Example"
type input "10"
type input "7"
type input "8"
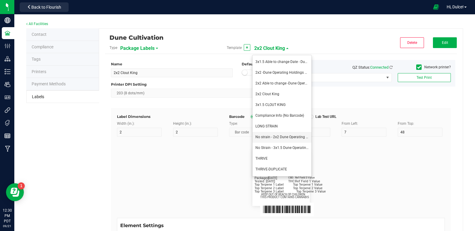
type input "39"
type input "KEEP OUT OF REACH OF CHILDREN"
type input "7"
type input "41.2"
type input "THIS PRODUCT CONTAINS CANNABIS"
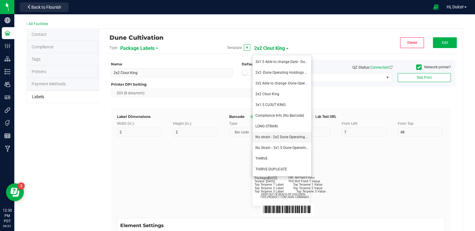
type input "8"
type input "4"
type input "Dune Operating Holdings LLC"
type input "11.5"
type input "7.75"
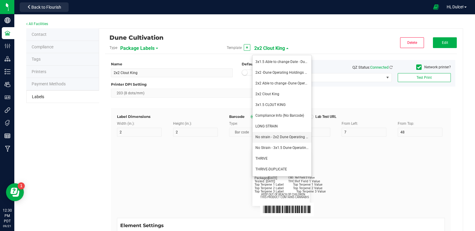
type input "99035327095322531410"
type input "Batch:"
type input "7"
type input "2"
type input "21"
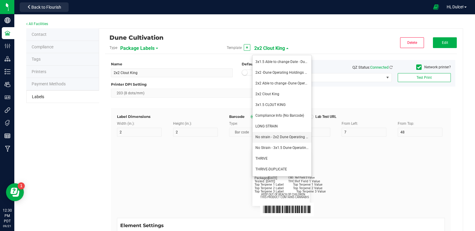
type input "GELATO-20230420"
type input "Tested:"
type input "10"
type input "27"
type input "[DATE]"
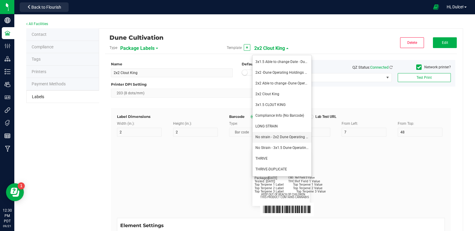
type input "SKU Name"
type input "16"
type input "6"
type input "12"
type input "Gelato Pen"
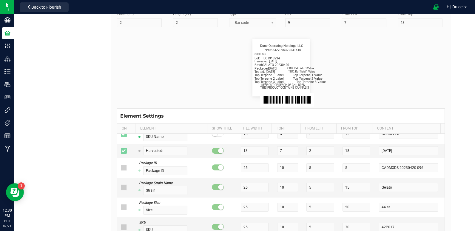
scroll to position [105, 0]
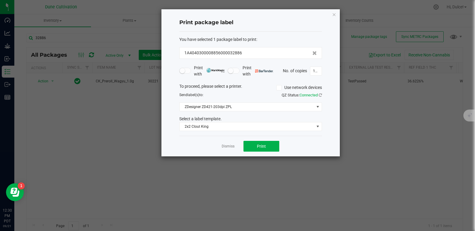
click at [331, 17] on div "Print package label You have selected 1 package label to print : 1A404030000885…" at bounding box center [250, 82] width 178 height 147
click at [333, 16] on icon "button" at bounding box center [334, 14] width 4 height 7
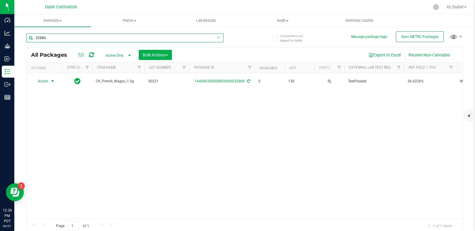
click at [180, 40] on input "32886" at bounding box center [124, 37] width 197 height 9
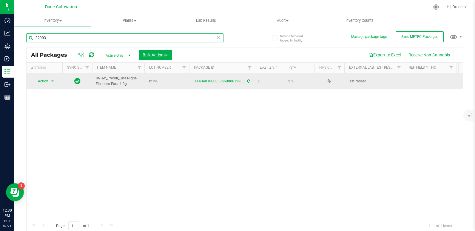
type input "32903"
click at [205, 80] on link "1A4040300008856000032903" at bounding box center [219, 81] width 50 height 4
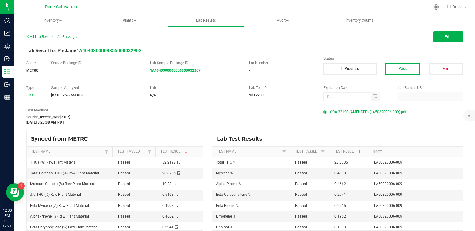
click at [337, 110] on span "COA 32190 (AMENDED) (LA50820006-009).pdf" at bounding box center [368, 111] width 76 height 9
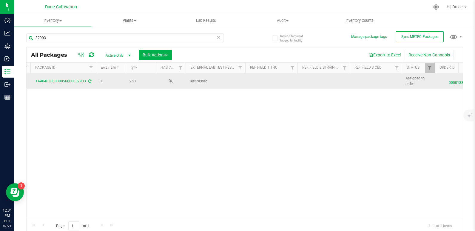
click at [354, 79] on td at bounding box center [376, 81] width 52 height 16
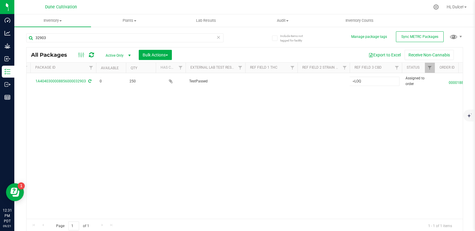
type input "<LOQ"
click at [305, 108] on div "All Packages Active Only Active Only Lab Samples Locked All External Internal B…" at bounding box center [244, 140] width 437 height 186
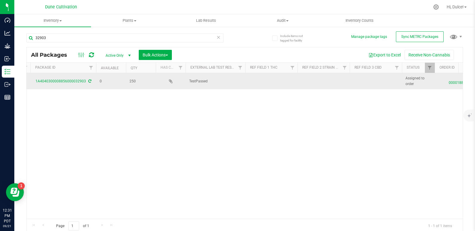
click at [248, 79] on td at bounding box center [271, 81] width 52 height 16
click at [248, 79] on input "text" at bounding box center [270, 81] width 50 height 9
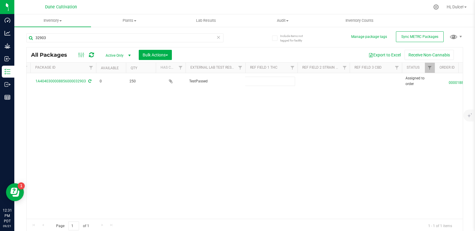
type input "28.8735%"
click at [264, 107] on div "All Packages Active Only Active Only Lab Samples Locked All External Internal B…" at bounding box center [244, 140] width 437 height 186
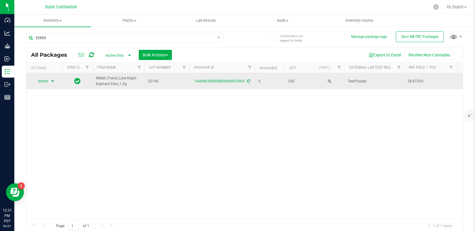
click at [42, 82] on span "Action" at bounding box center [41, 81] width 16 height 8
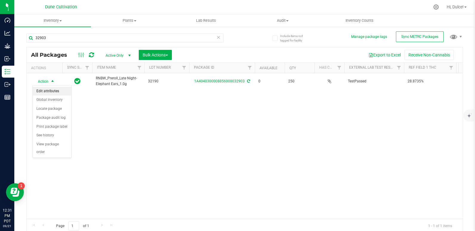
click at [53, 92] on li "Edit attributes" at bounding box center [52, 91] width 38 height 9
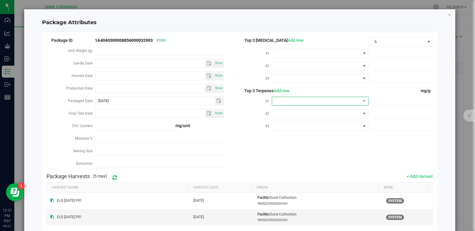
click at [311, 99] on span at bounding box center [316, 101] width 89 height 8
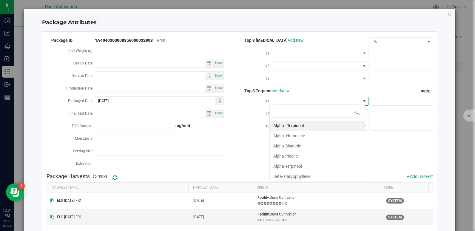
scroll to position [9, 95]
click at [318, 54] on span at bounding box center [316, 53] width 89 height 8
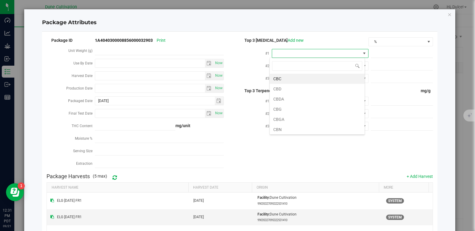
click at [277, 156] on div "Package ID 1A4040300008856000032903 Print Unit Weight (g) Use By Date Now Harve…" at bounding box center [240, 103] width 386 height 134
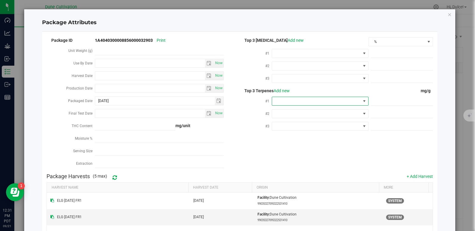
click at [291, 100] on span at bounding box center [316, 101] width 89 height 8
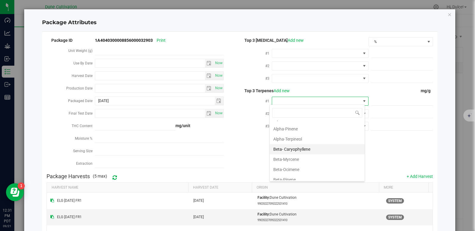
scroll to position [27, 0]
click at [289, 160] on li "Beta-Myrcene" at bounding box center [317, 159] width 95 height 10
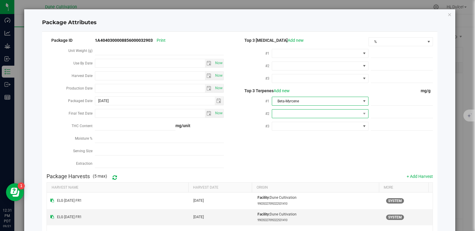
click at [282, 113] on span at bounding box center [316, 113] width 89 height 8
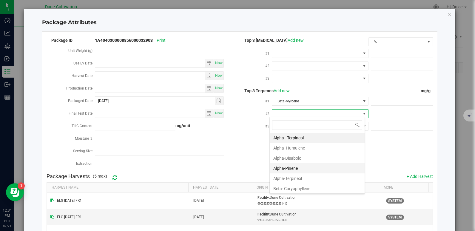
click at [293, 168] on li "Alpha-Pinene" at bounding box center [317, 168] width 95 height 10
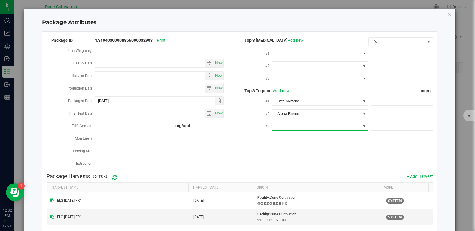
click at [282, 126] on span at bounding box center [316, 126] width 89 height 8
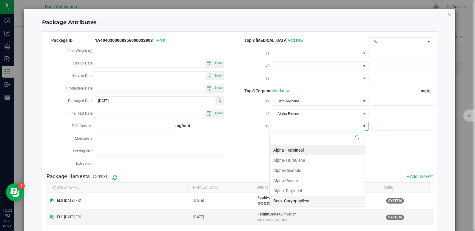
click at [291, 200] on li "Beta- Caryophyllene" at bounding box center [317, 201] width 95 height 10
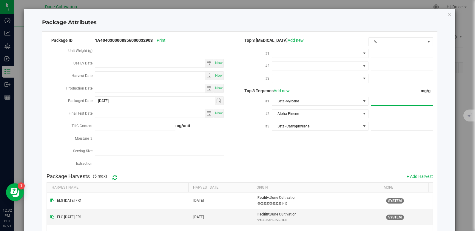
click at [372, 102] on span at bounding box center [402, 101] width 62 height 9
paste input "4.998"
type input "4.998"
type input "4.9980"
click at [294, 152] on div "Package ID 1A4040300008856000032903 Print Unit Weight (g) Use By Date Now Harve…" at bounding box center [240, 103] width 386 height 134
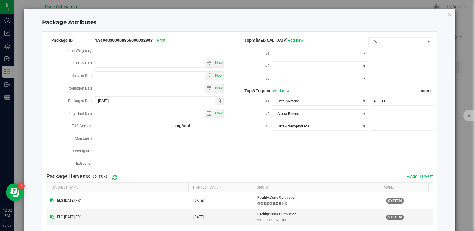
click at [380, 111] on span at bounding box center [402, 113] width 62 height 9
paste input "4.662"
type input "4.662"
type input "4.6620"
click at [346, 143] on div "Package ID 1A4040300008856000032903 Print Unit Weight (g) Use By Date Now Harve…" at bounding box center [240, 103] width 386 height 134
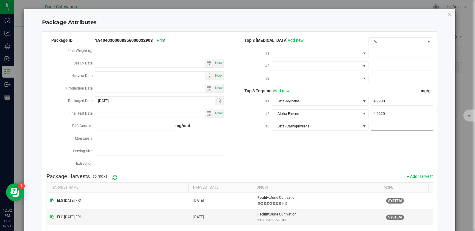
click at [376, 124] on span at bounding box center [402, 126] width 62 height 9
paste input "2.941"
type input "2.941"
type input "2.9410"
click at [329, 158] on div "Package ID 1A4040300008856000032903 Print Unit Weight (g) Use By Date Now Harve…" at bounding box center [240, 103] width 386 height 134
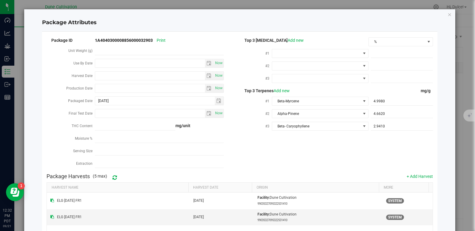
scroll to position [72, 0]
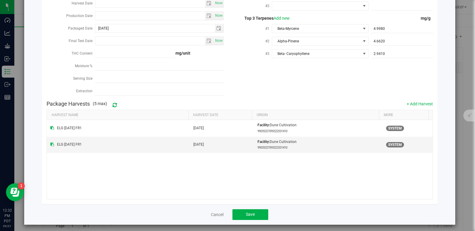
click at [259, 204] on div "Cancel Save" at bounding box center [239, 214] width 395 height 21
click at [257, 213] on button "Save" at bounding box center [250, 214] width 36 height 11
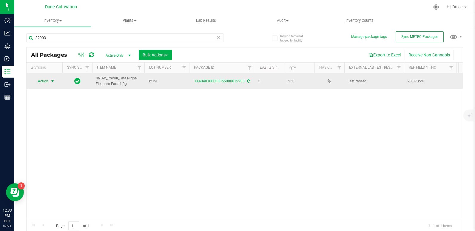
click at [46, 84] on span "Action" at bounding box center [41, 81] width 16 height 8
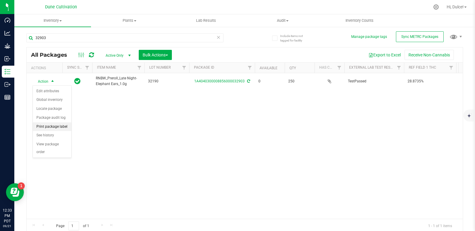
click at [38, 130] on li "Print package label" at bounding box center [52, 126] width 38 height 9
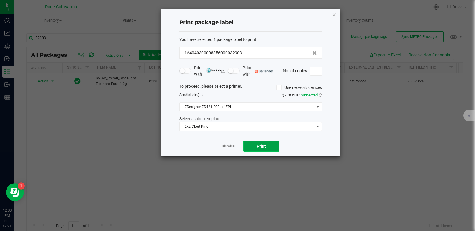
click at [262, 149] on span "Print" at bounding box center [261, 146] width 9 height 5
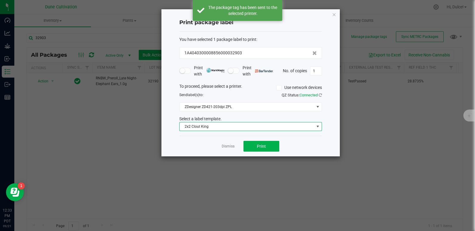
click at [251, 131] on span "2x2 Clout King" at bounding box center [250, 126] width 143 height 9
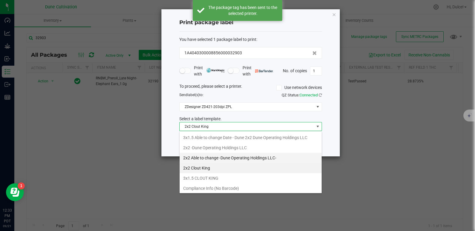
scroll to position [52, 0]
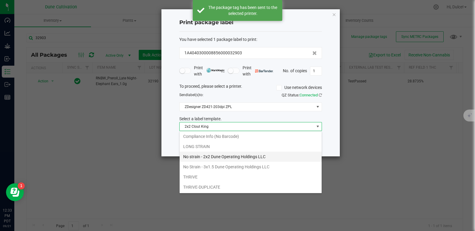
click at [217, 158] on li "No strain - 2x2 Dune Operating Holdings LLC" at bounding box center [251, 157] width 142 height 10
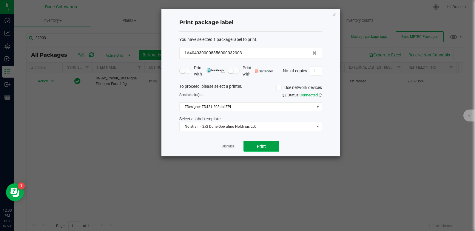
click at [277, 144] on button "Print" at bounding box center [261, 146] width 36 height 11
click at [332, 14] on icon "button" at bounding box center [334, 14] width 4 height 7
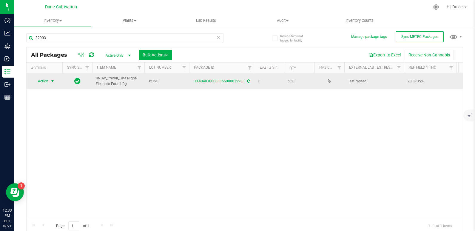
click at [42, 81] on span "Action" at bounding box center [41, 81] width 16 height 8
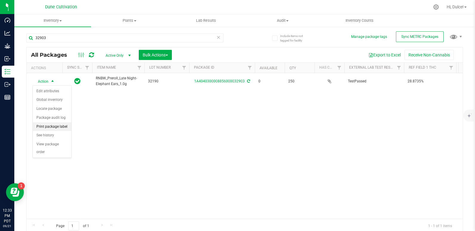
click at [52, 127] on li "Print package label" at bounding box center [52, 126] width 38 height 9
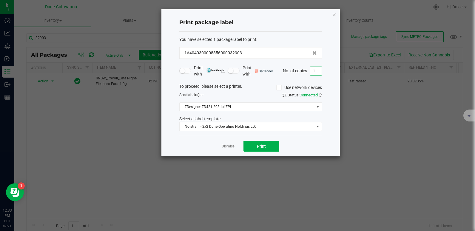
click at [319, 69] on input "1" at bounding box center [315, 71] width 11 height 8
type input "250"
click at [256, 148] on button "Print" at bounding box center [261, 146] width 36 height 11
click at [332, 12] on icon "button" at bounding box center [334, 14] width 4 height 7
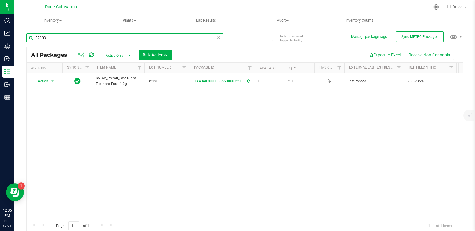
click at [164, 33] on input "32903" at bounding box center [124, 37] width 197 height 9
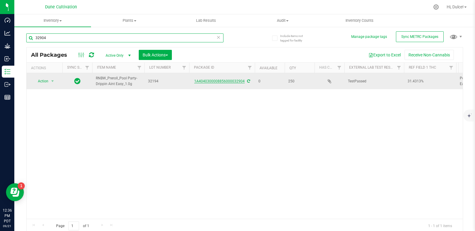
type input "32904"
click at [230, 80] on link "1A4040300008856000032904" at bounding box center [219, 81] width 50 height 4
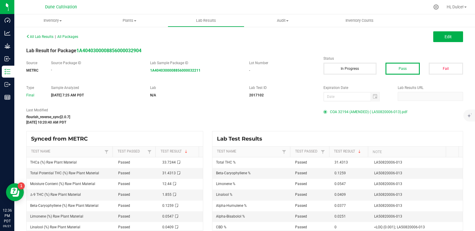
click at [356, 112] on span "COA 32194 (AMENDED) ( LA50820006-013).pdf" at bounding box center [368, 111] width 77 height 9
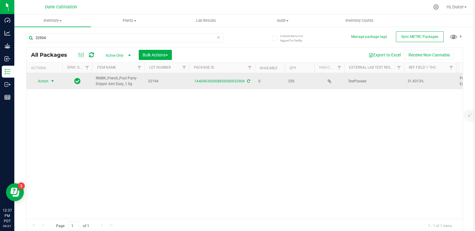
click at [49, 81] on span "select" at bounding box center [52, 81] width 7 height 8
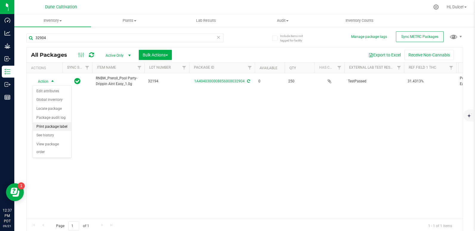
click at [46, 126] on li "Print package label" at bounding box center [52, 126] width 38 height 9
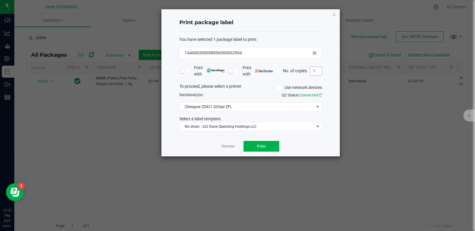
click at [310, 73] on input "1" at bounding box center [315, 71] width 11 height 8
type input "250"
click at [266, 148] on button "Print" at bounding box center [261, 146] width 36 height 11
click at [335, 14] on icon "button" at bounding box center [334, 14] width 4 height 7
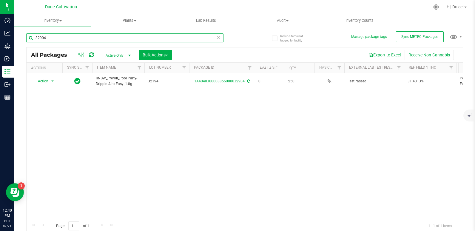
click at [188, 38] on input "32904" at bounding box center [124, 37] width 197 height 9
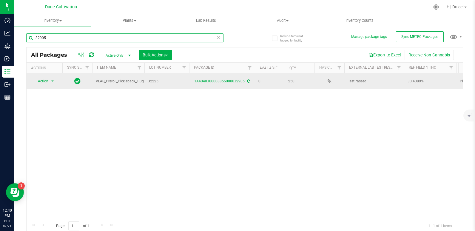
type input "32905"
click at [209, 83] on link "1A4040300008856000032905" at bounding box center [219, 81] width 50 height 4
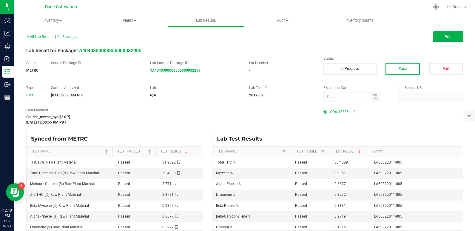
click at [339, 108] on span "COA 32225.pdf" at bounding box center [342, 111] width 25 height 9
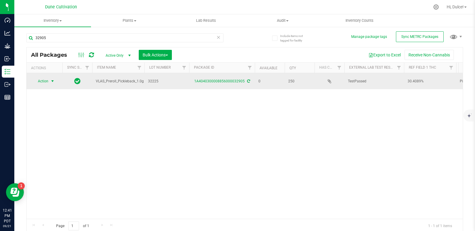
click at [52, 81] on span "select" at bounding box center [52, 81] width 5 height 5
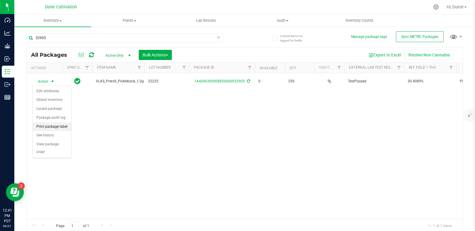
click at [58, 123] on li "Print package label" at bounding box center [52, 126] width 38 height 9
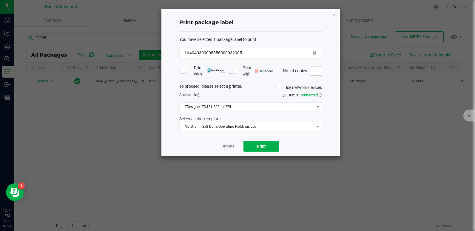
click at [320, 72] on input "1" at bounding box center [315, 71] width 11 height 8
type input "250"
click at [271, 146] on button "Print" at bounding box center [261, 146] width 36 height 11
click at [336, 15] on icon "button" at bounding box center [334, 14] width 4 height 7
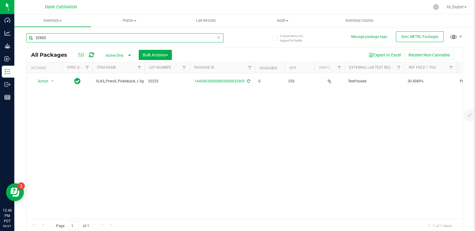
click at [195, 39] on input "32905" at bounding box center [124, 37] width 197 height 9
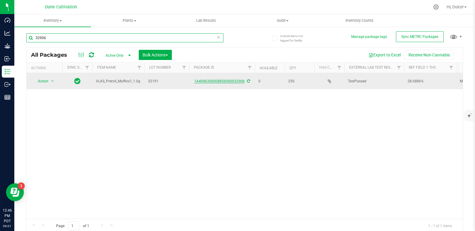
type input "32906"
click at [204, 79] on link "1A4040300008856000032906" at bounding box center [219, 81] width 50 height 4
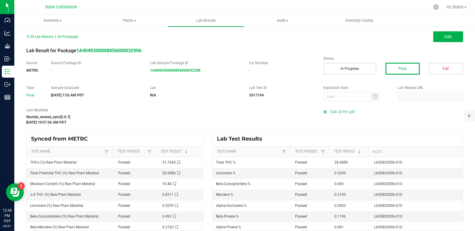
click at [337, 112] on span "COA 32191.pdf" at bounding box center [342, 111] width 25 height 9
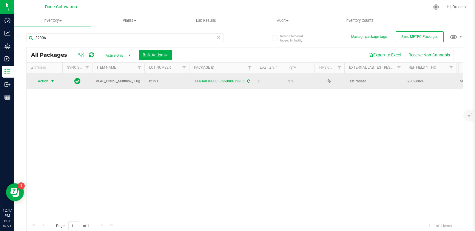
click at [50, 81] on span "select" at bounding box center [52, 81] width 7 height 8
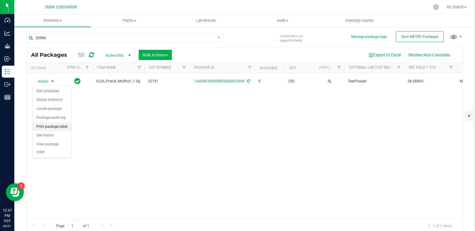
click at [59, 124] on li "Print package label" at bounding box center [52, 126] width 38 height 9
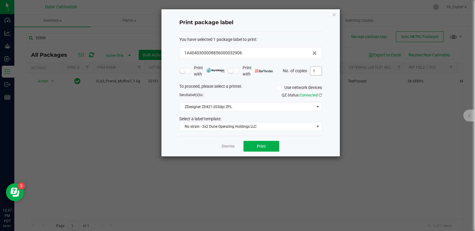
click at [317, 75] on input "1" at bounding box center [315, 71] width 11 height 8
type input "250"
click at [261, 150] on button "Print" at bounding box center [261, 146] width 36 height 11
click at [332, 14] on icon "button" at bounding box center [334, 14] width 4 height 7
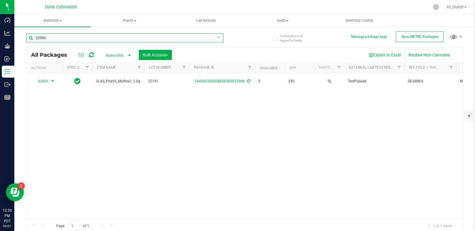
click at [185, 38] on input "32906" at bounding box center [124, 37] width 197 height 9
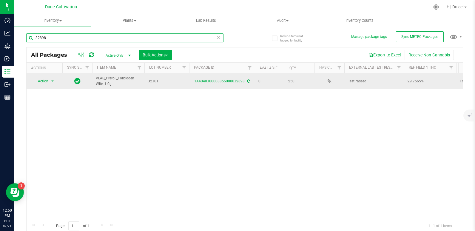
type input "32898"
click at [215, 83] on div "1A4040300008856000032898" at bounding box center [221, 81] width 67 height 6
click at [237, 81] on link "1A4040300008856000032898" at bounding box center [219, 81] width 50 height 4
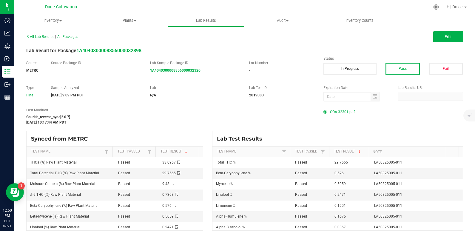
click at [330, 111] on span "COA 32301.pdf" at bounding box center [342, 111] width 25 height 9
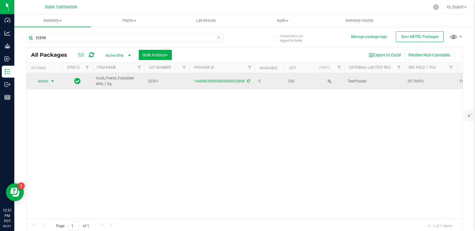
click at [42, 84] on span "Action" at bounding box center [41, 81] width 16 height 8
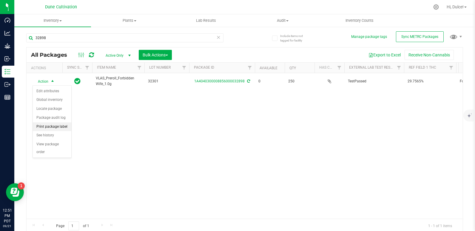
click at [58, 127] on li "Print package label" at bounding box center [52, 126] width 38 height 9
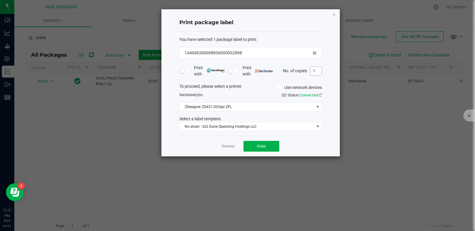
click at [318, 71] on input "1" at bounding box center [315, 71] width 11 height 8
type input "250"
click at [258, 144] on span "Print" at bounding box center [261, 146] width 9 height 5
click at [335, 17] on icon "button" at bounding box center [334, 14] width 4 height 7
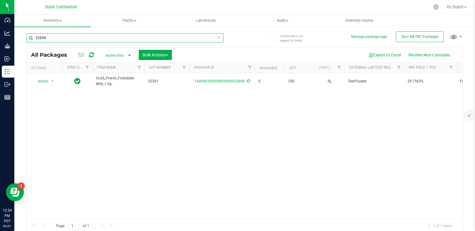
click at [129, 41] on input "32898" at bounding box center [124, 37] width 197 height 9
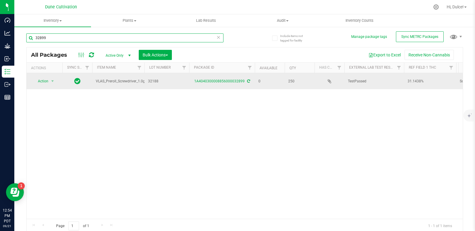
type input "32899"
click at [231, 78] on div "1A4040300008856000032899" at bounding box center [221, 81] width 67 height 6
click at [230, 81] on link "1A4040300008856000032899" at bounding box center [219, 81] width 50 height 4
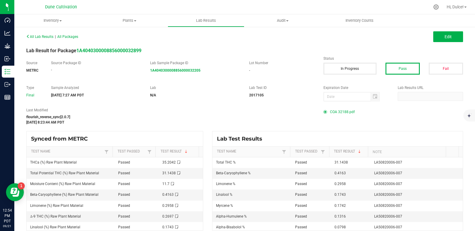
click at [334, 112] on span "COA 32188.pdf" at bounding box center [342, 111] width 25 height 9
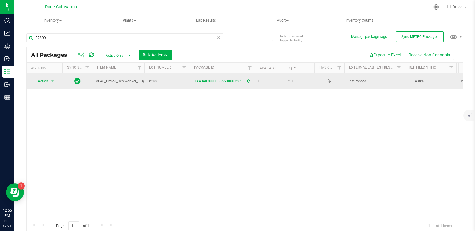
click at [218, 82] on link "1A4040300008856000032899" at bounding box center [219, 81] width 50 height 4
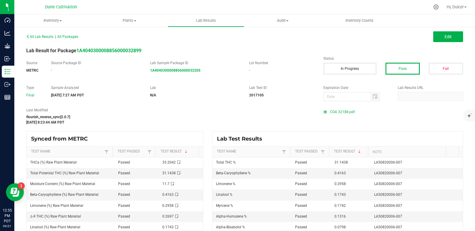
click at [340, 112] on span "COA 32188.pdf" at bounding box center [342, 111] width 25 height 9
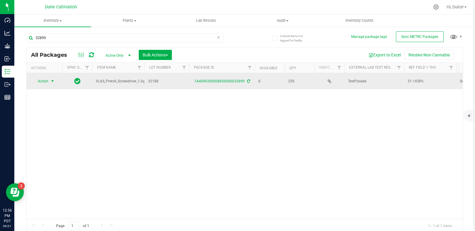
click at [38, 81] on span "Action" at bounding box center [41, 81] width 16 height 8
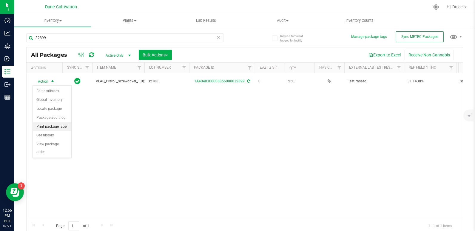
click at [60, 129] on li "Print package label" at bounding box center [52, 126] width 38 height 9
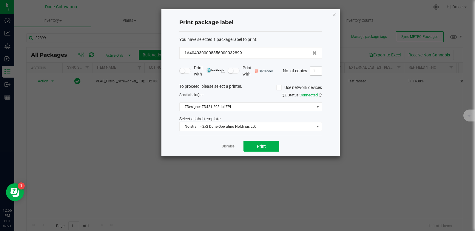
click at [320, 73] on input "1" at bounding box center [315, 71] width 11 height 8
type input "250"
click at [251, 151] on button "Print" at bounding box center [261, 146] width 36 height 11
click at [336, 16] on icon "button" at bounding box center [334, 14] width 4 height 7
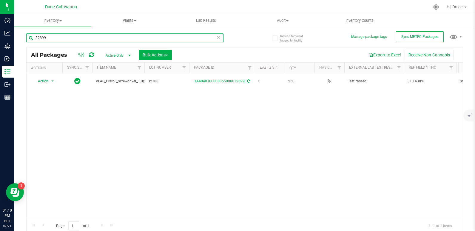
click at [92, 37] on input "32899" at bounding box center [124, 37] width 197 height 9
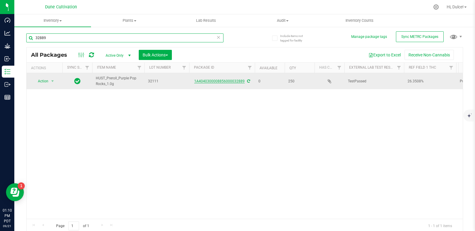
type input "32889"
click at [220, 82] on link "1A4040300008856000032889" at bounding box center [219, 81] width 50 height 4
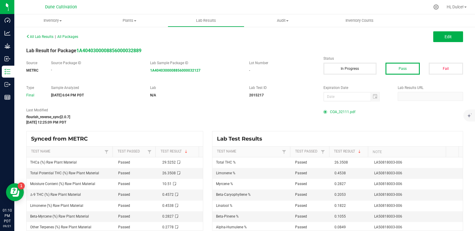
click at [330, 114] on span "COA_32111.pdf" at bounding box center [342, 111] width 25 height 9
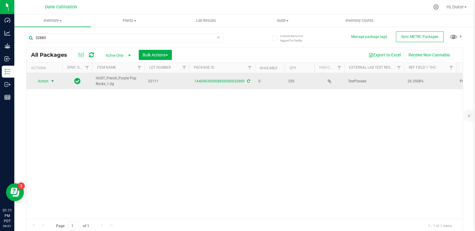
click at [40, 80] on span "Action" at bounding box center [41, 81] width 16 height 8
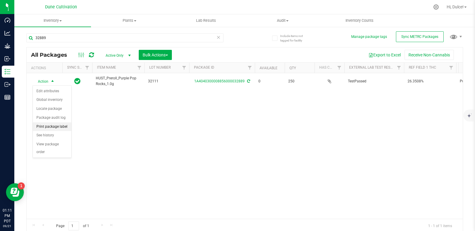
click at [52, 125] on li "Print package label" at bounding box center [52, 126] width 38 height 9
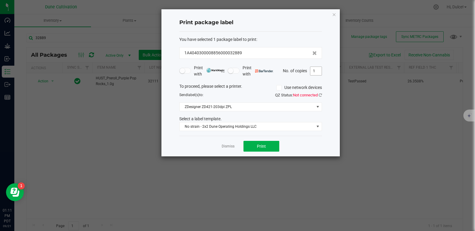
click at [315, 72] on input "1" at bounding box center [315, 71] width 11 height 8
type input "250"
click at [252, 146] on button "Print" at bounding box center [261, 146] width 36 height 11
